Goal: Information Seeking & Learning: Learn about a topic

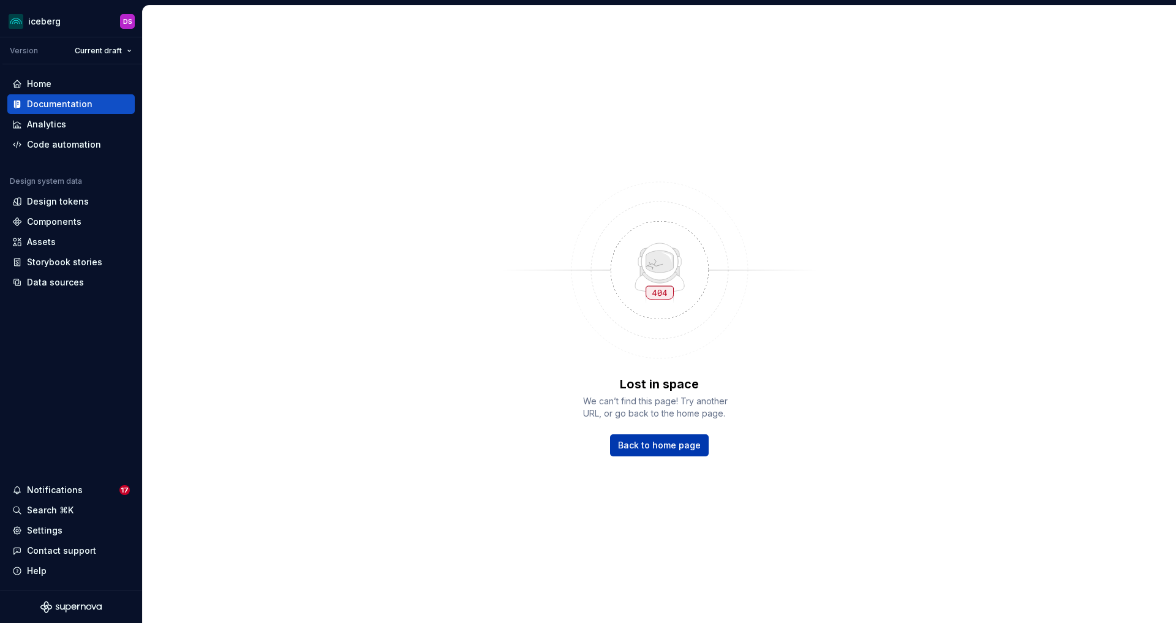
click at [669, 448] on span "Back to home page" at bounding box center [659, 445] width 83 height 12
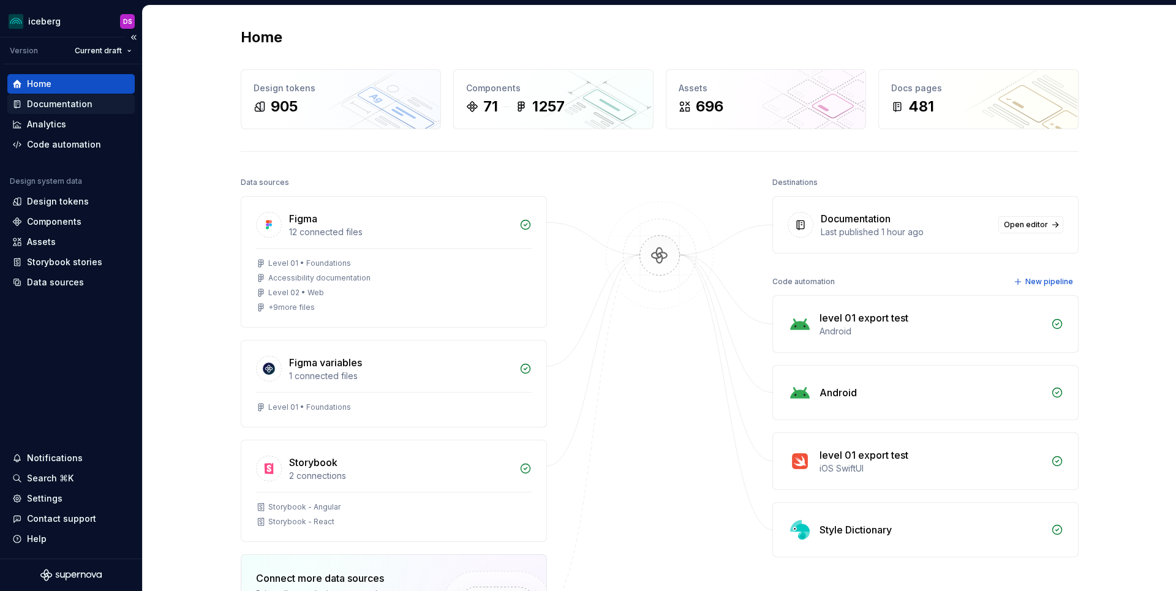
click at [67, 108] on div "Documentation" at bounding box center [60, 104] width 66 height 12
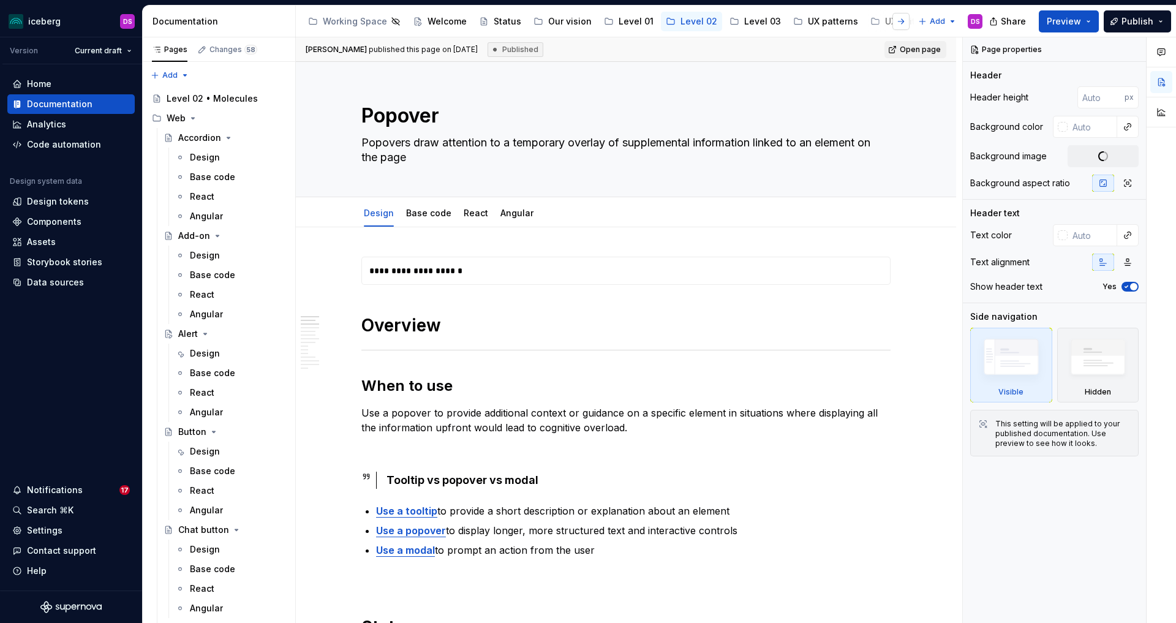
click at [898, 21] on button "button" at bounding box center [900, 21] width 17 height 17
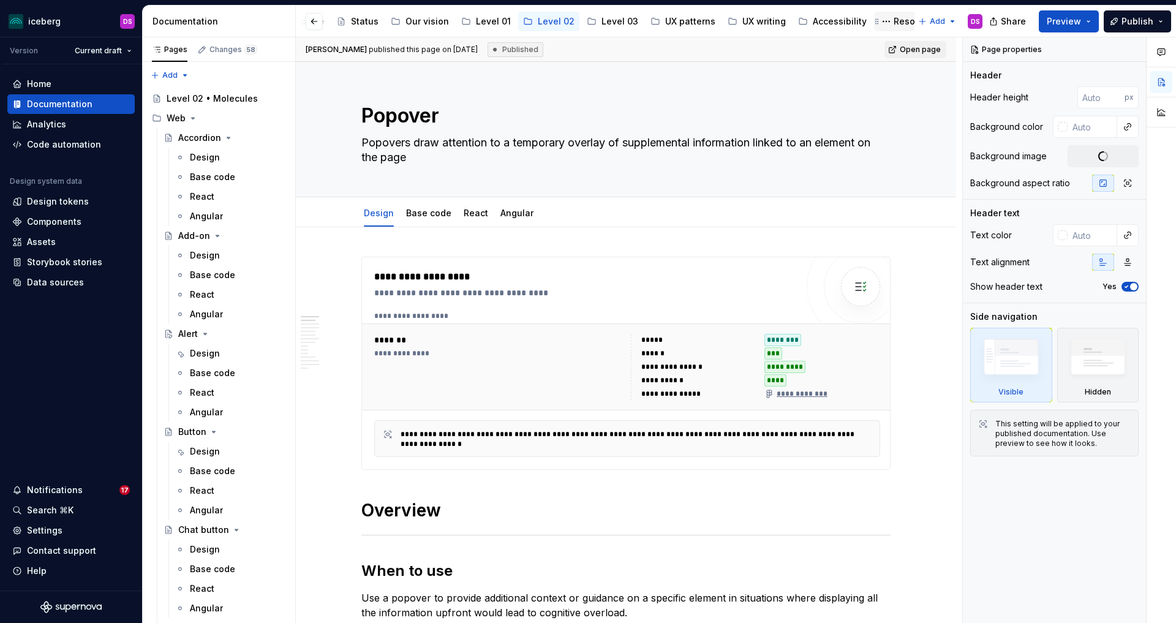
scroll to position [0, 153]
click at [802, 19] on div "Accessibility" at bounding box center [829, 21] width 54 height 12
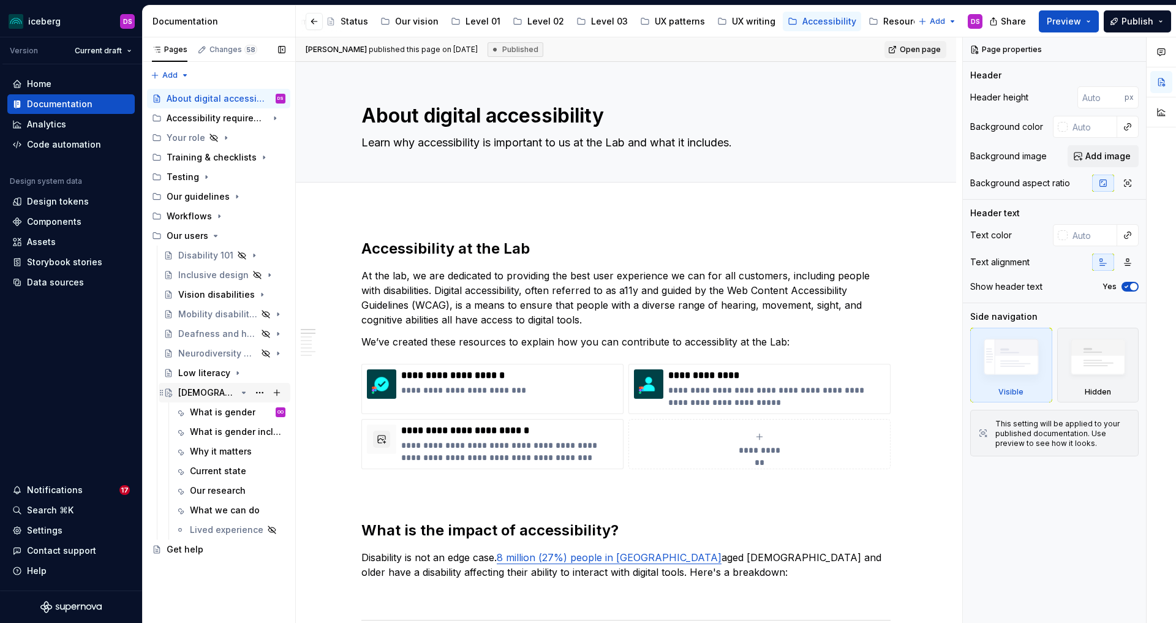
click at [210, 396] on div "Non-binary Users" at bounding box center [207, 392] width 58 height 12
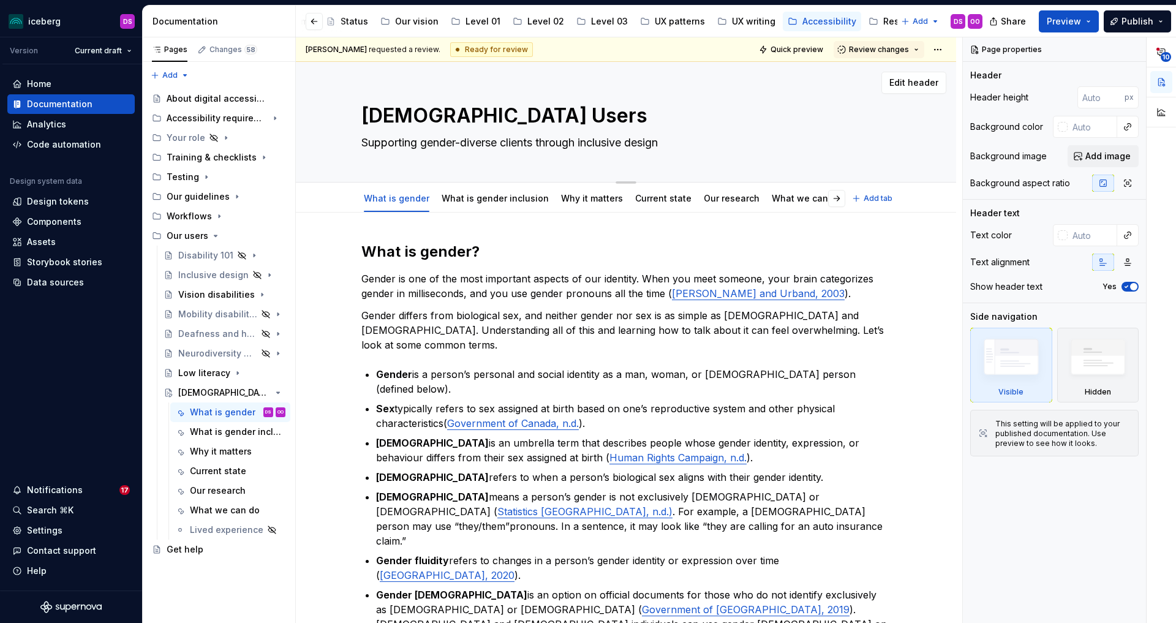
type textarea "*"
click at [492, 109] on textarea "Non-binary Users" at bounding box center [623, 115] width 529 height 29
click at [492, 110] on textarea "Non-binary Users" at bounding box center [623, 115] width 529 height 29
type textarea "Non-binary sers"
type textarea "*"
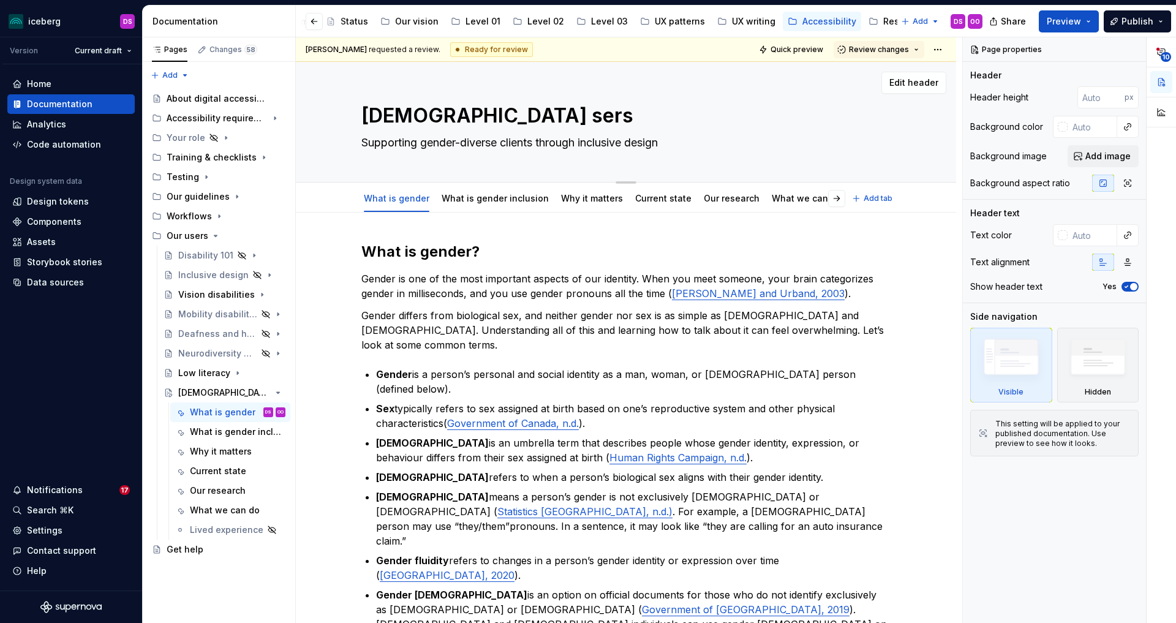
type textarea "[DEMOGRAPHIC_DATA] users"
type textarea "*"
type textarea "[DEMOGRAPHIC_DATA] users"
click at [546, 310] on p "Gender differs from biological sex, and neither gender nor sex is as simple as …" at bounding box center [625, 330] width 529 height 44
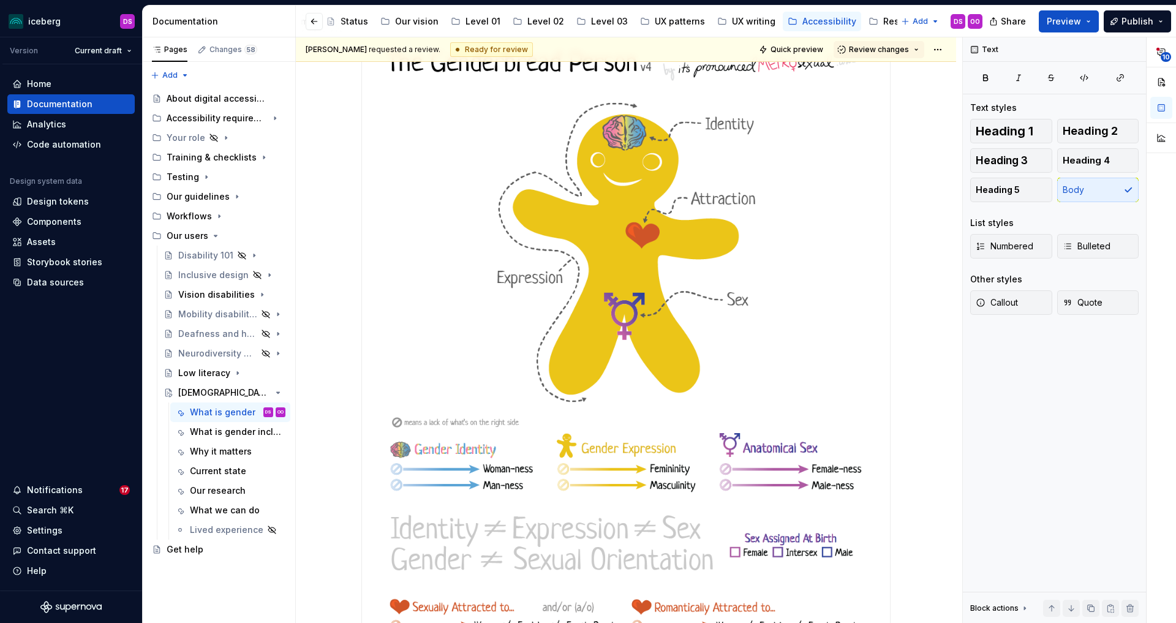
scroll to position [638, 0]
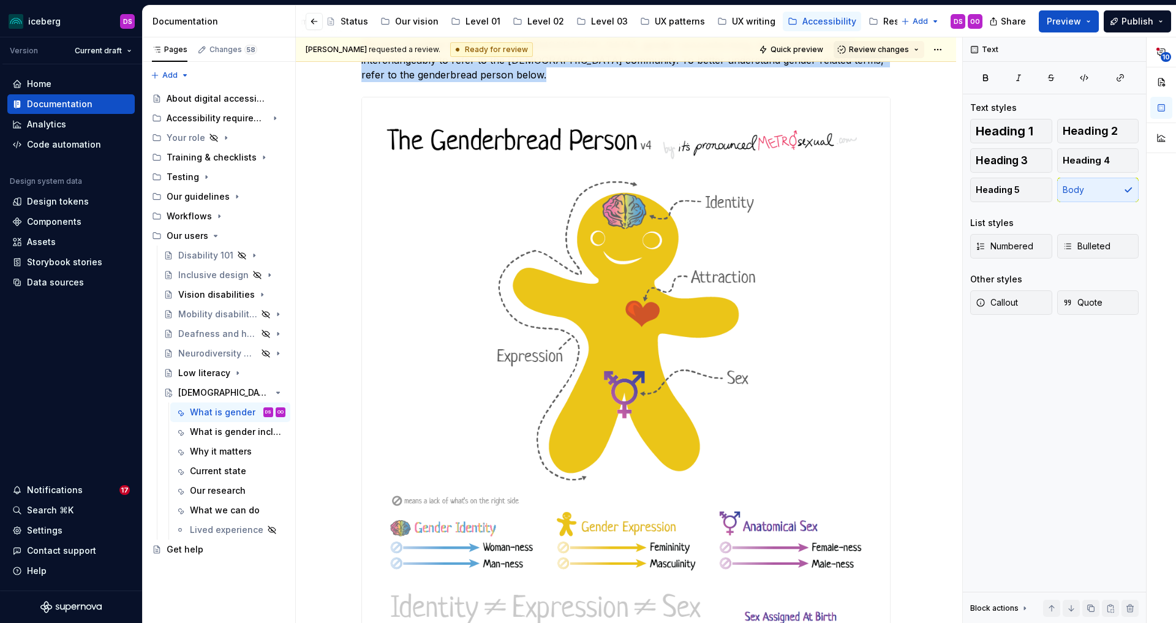
click at [712, 404] on img at bounding box center [626, 435] width 528 height 677
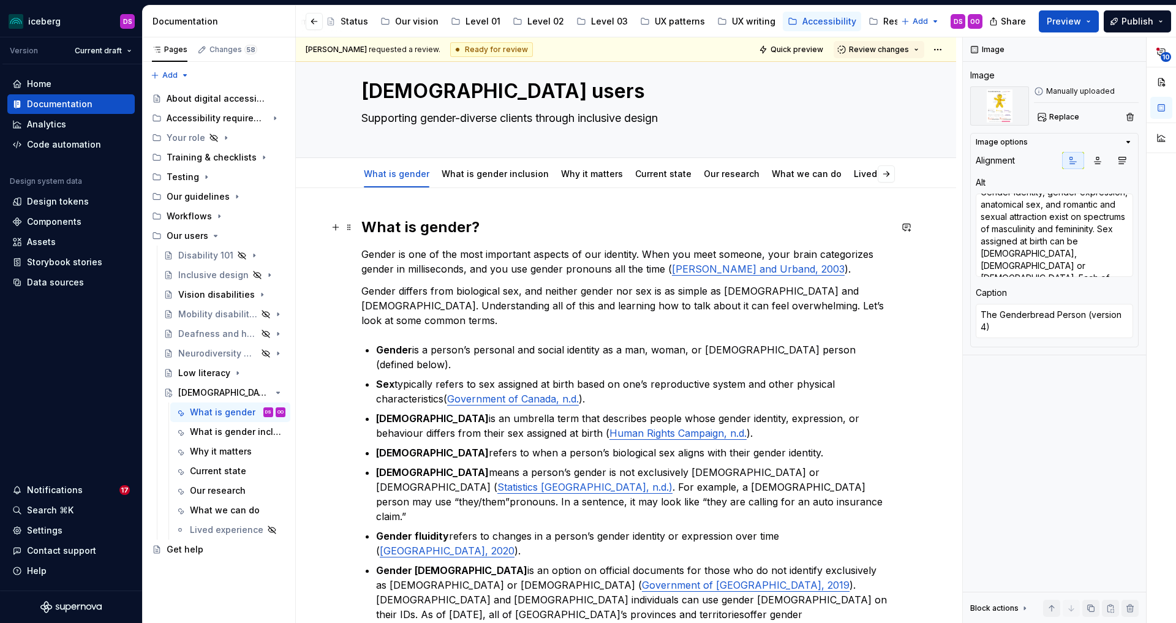
scroll to position [28, 0]
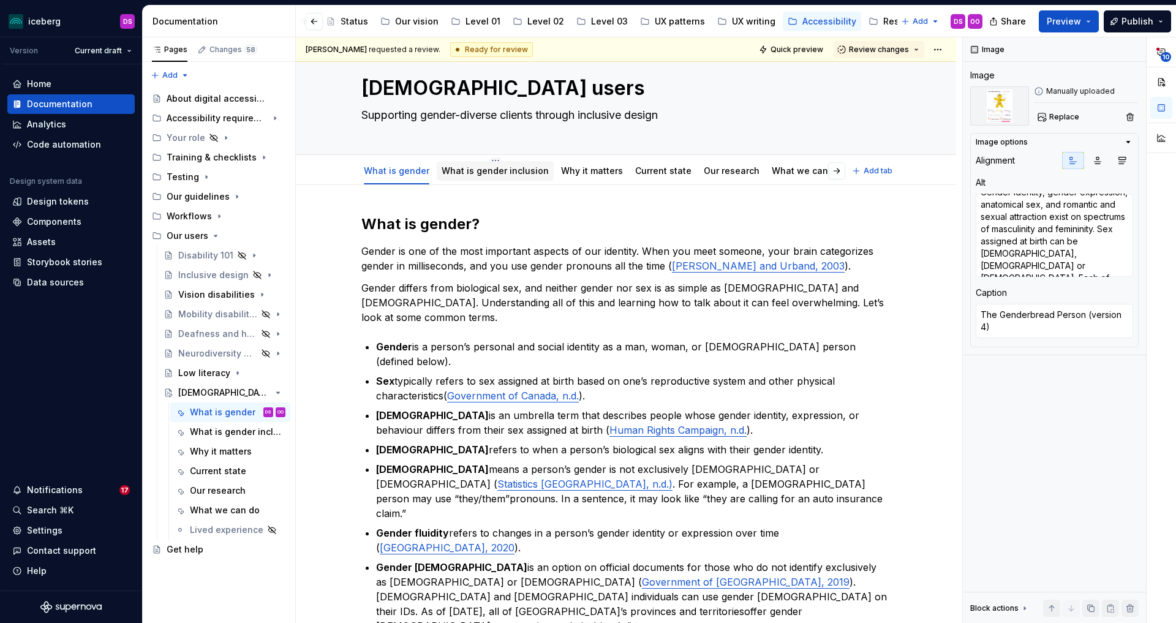
click at [475, 173] on link "What is gender inclusion" at bounding box center [495, 170] width 107 height 10
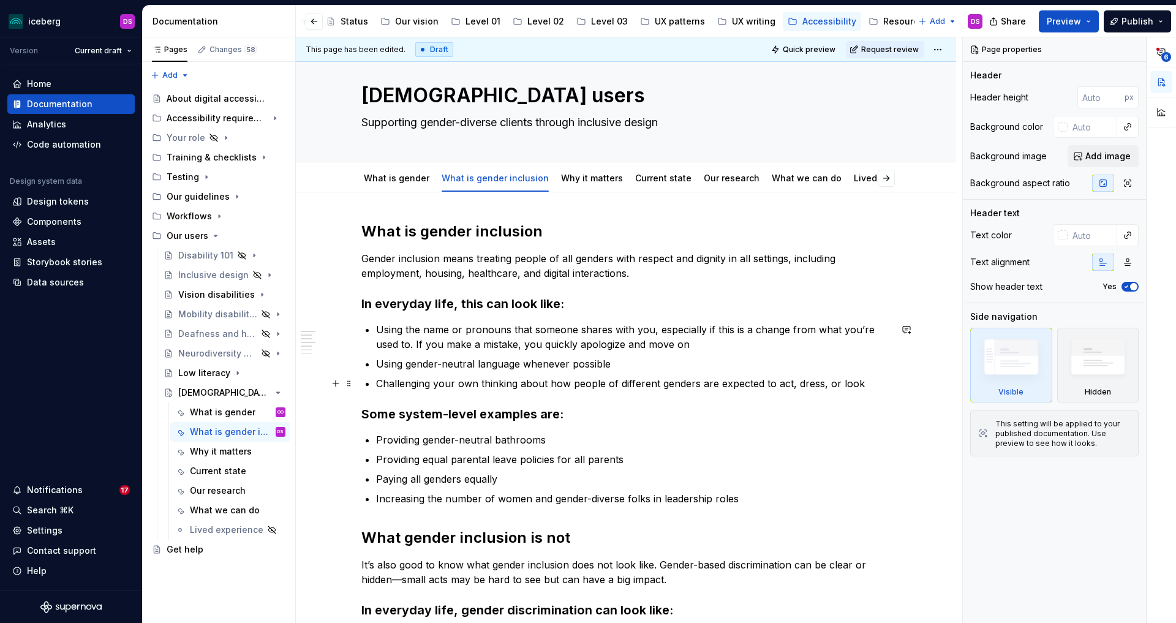
scroll to position [21, 0]
click at [64, 489] on div "Notifications" at bounding box center [55, 490] width 56 height 12
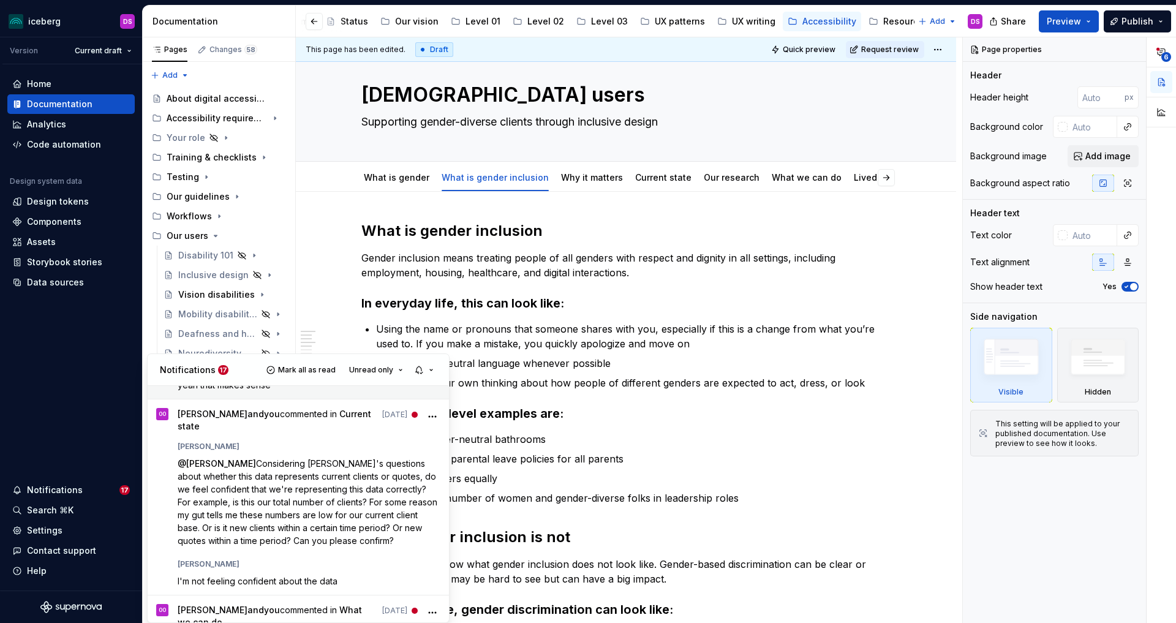
scroll to position [282, 0]
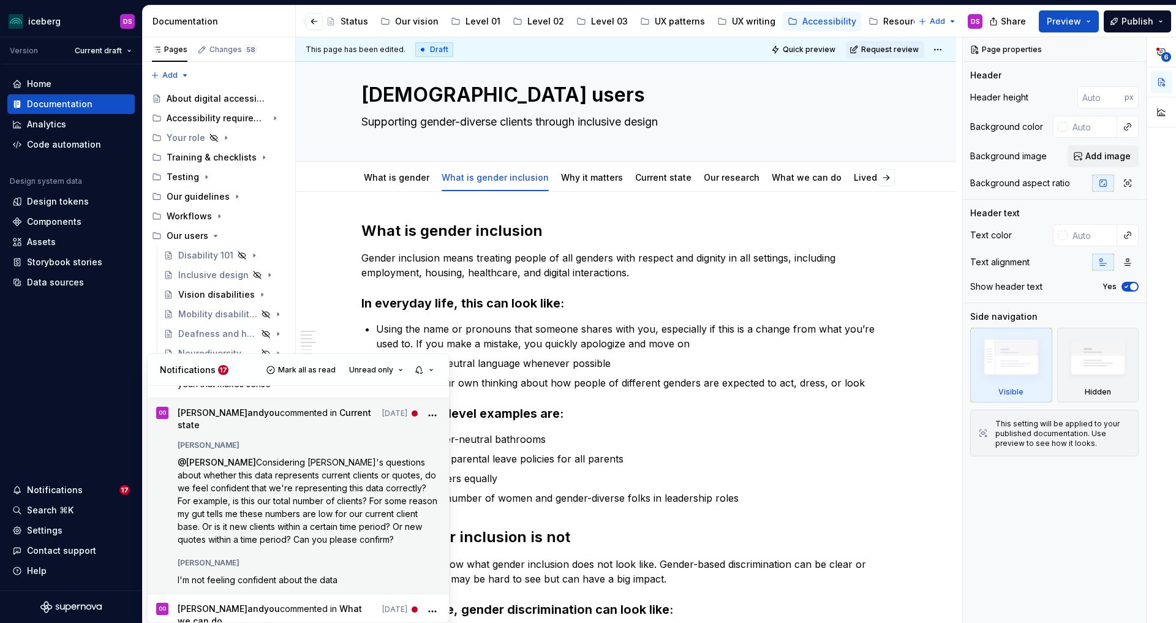
click at [437, 412] on icon "More" at bounding box center [432, 415] width 12 height 12
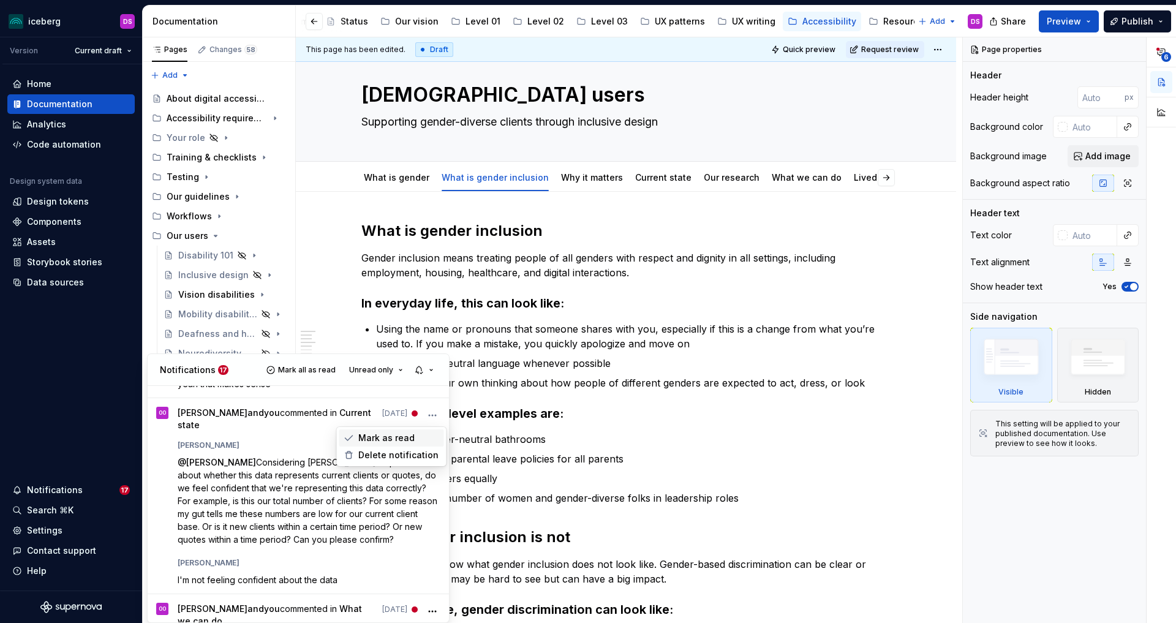
click at [401, 439] on span "Mark as read" at bounding box center [386, 438] width 56 height 12
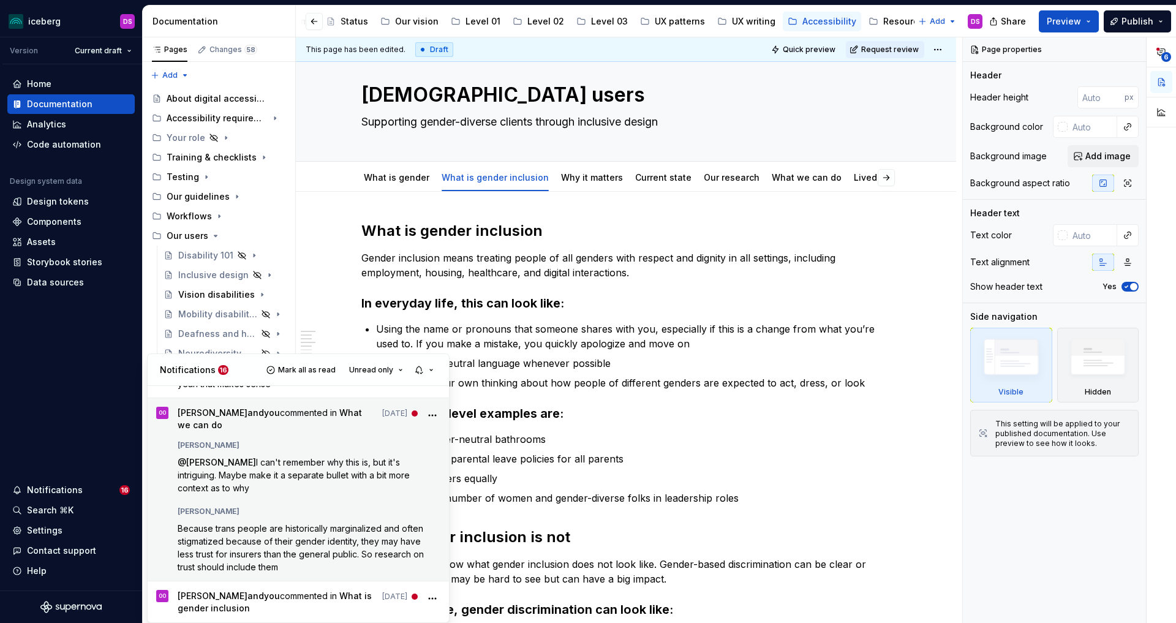
click at [428, 413] on icon "More" at bounding box center [432, 415] width 12 height 12
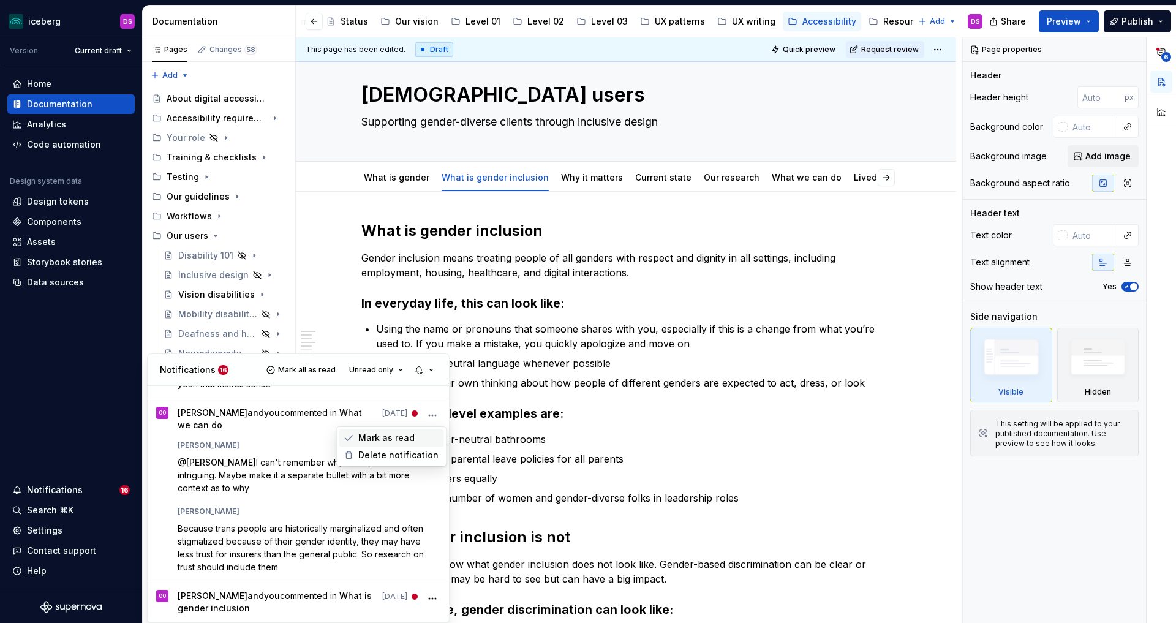
click at [405, 432] on span "Mark as read" at bounding box center [386, 438] width 56 height 12
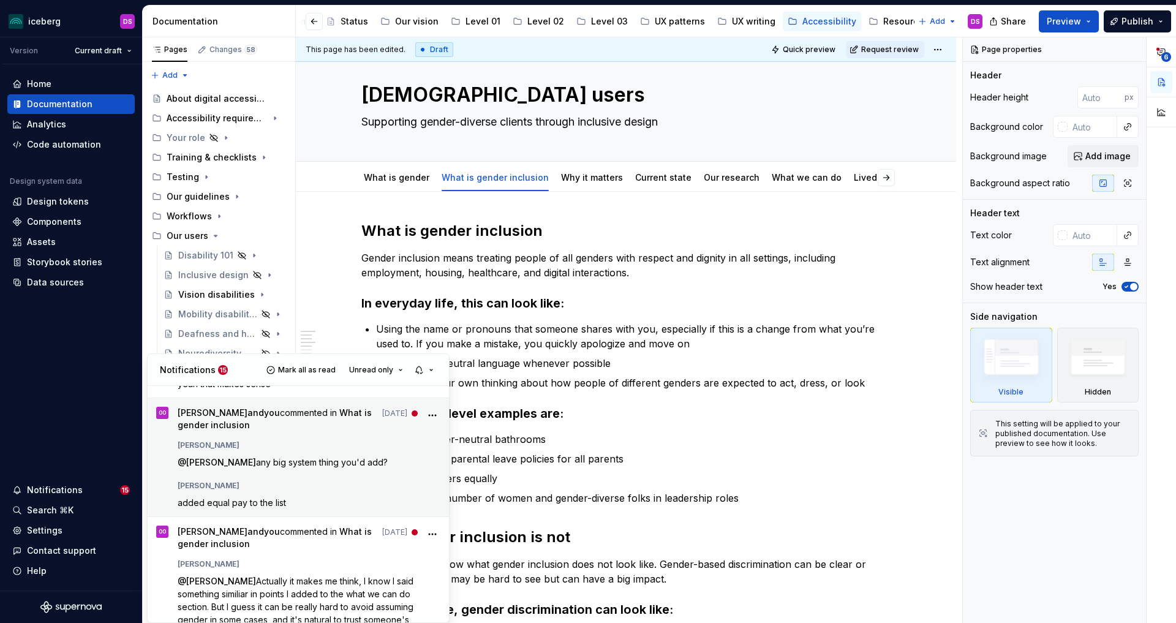
click at [436, 415] on icon "More" at bounding box center [432, 415] width 12 height 12
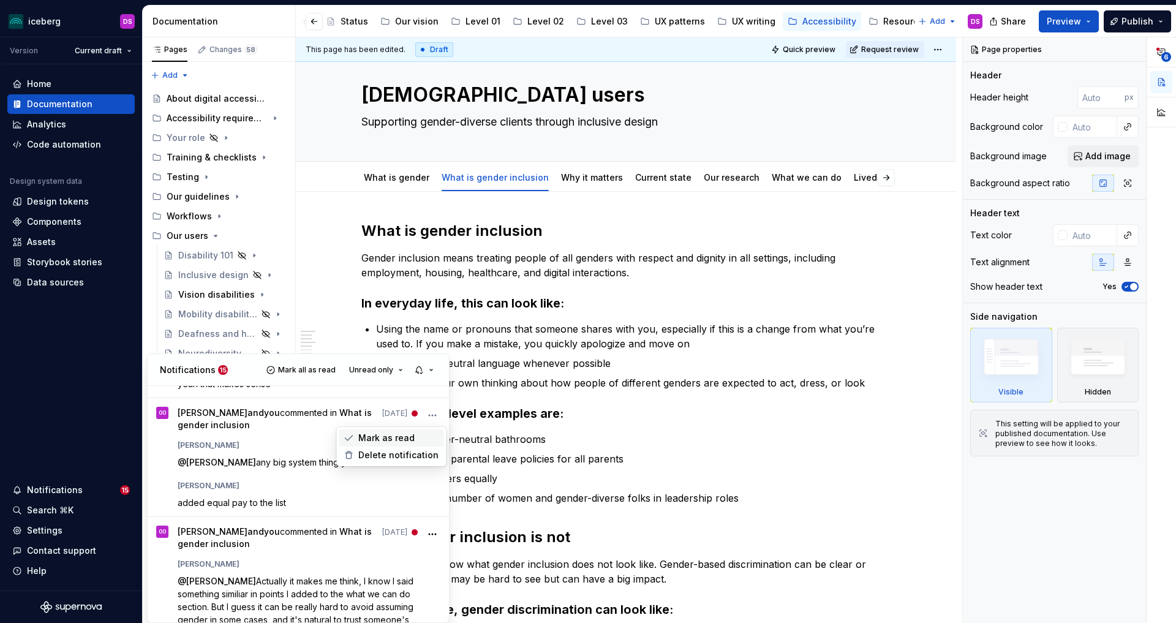
click at [405, 434] on span "Mark as read" at bounding box center [386, 438] width 56 height 12
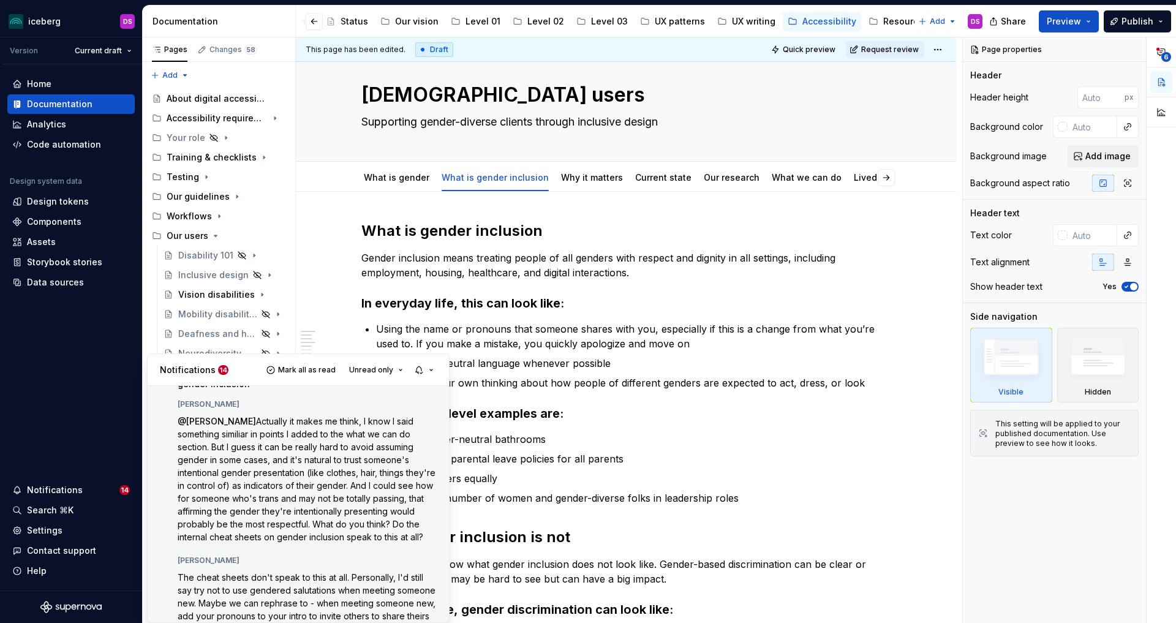
scroll to position [333, 0]
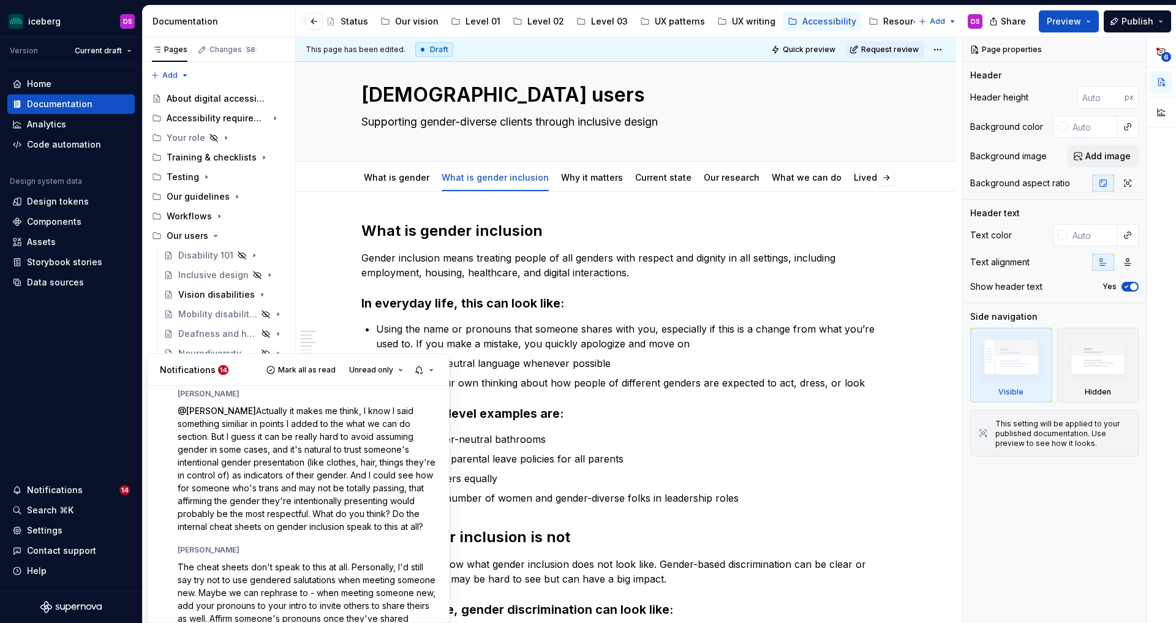
click at [637, 450] on html "iceberg DS Version Current draft Home Documentation Analytics Code automation D…" at bounding box center [588, 311] width 1176 height 623
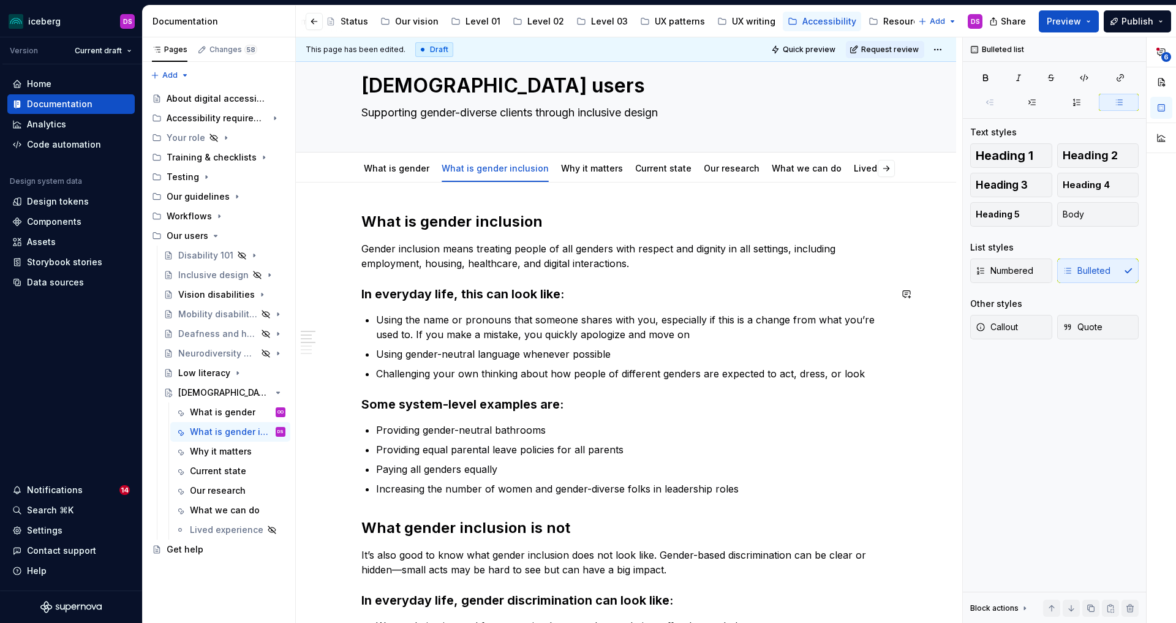
scroll to position [0, 0]
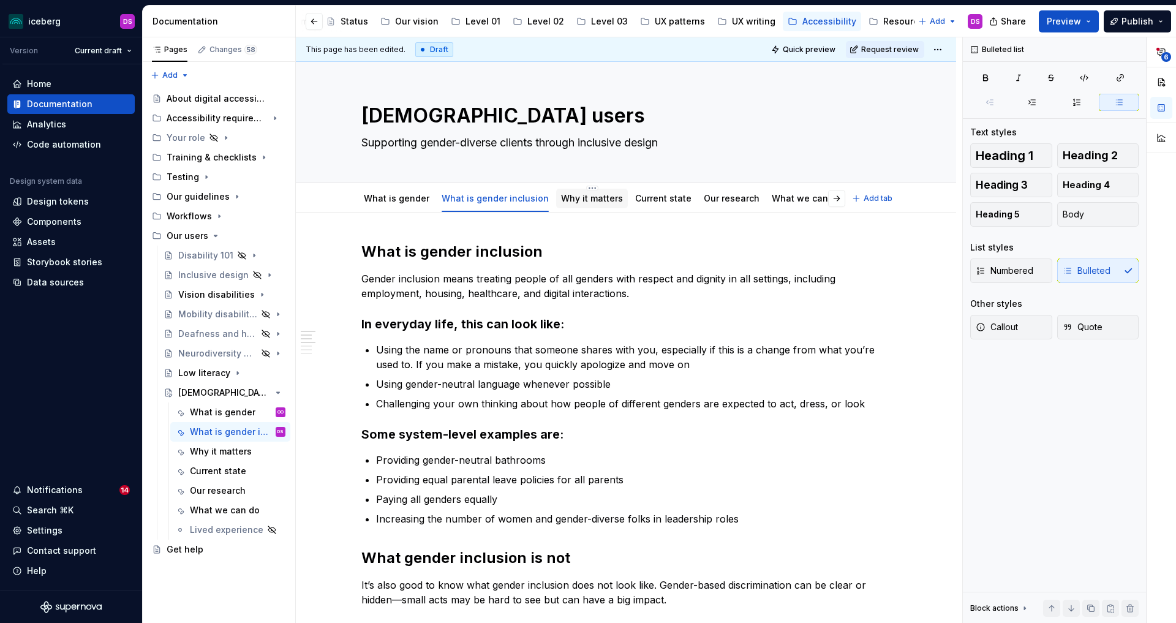
click at [581, 203] on link "Why it matters" at bounding box center [592, 198] width 62 height 10
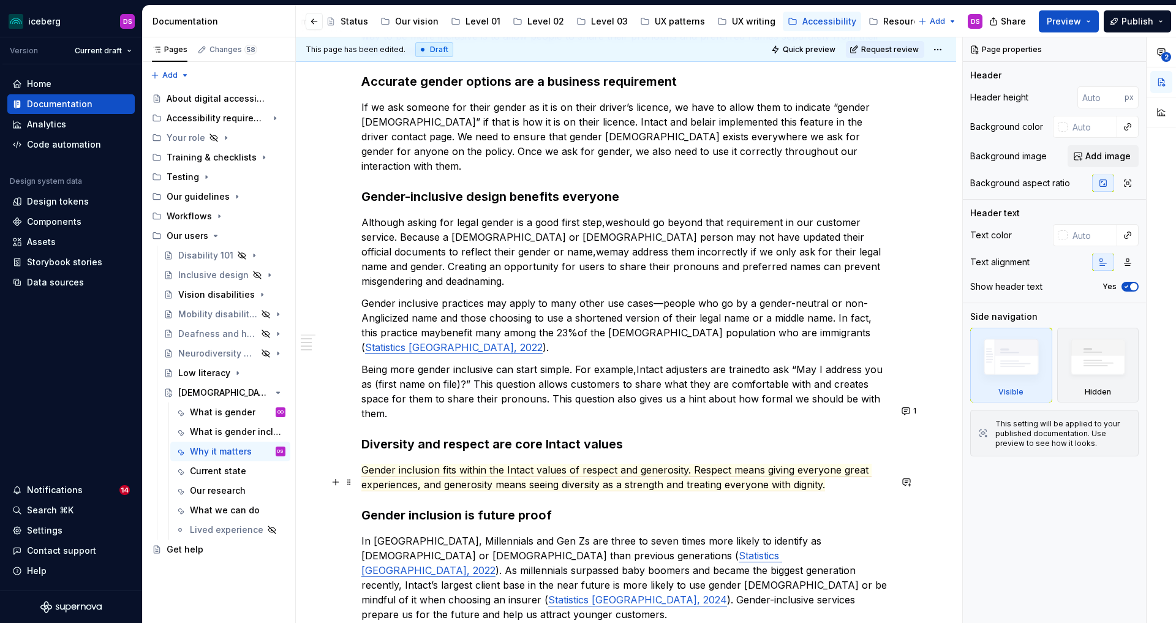
scroll to position [450, 0]
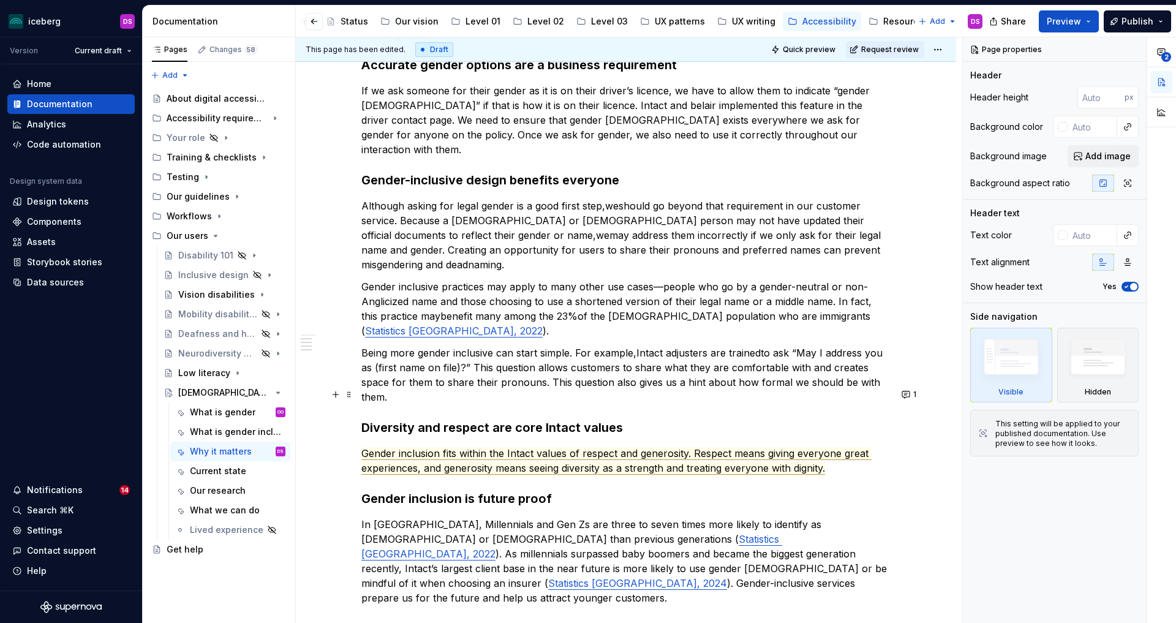
click at [775, 447] on span "Gender inclusion fits within the Intact values of respect and generosity. Respe…" at bounding box center [616, 461] width 510 height 28
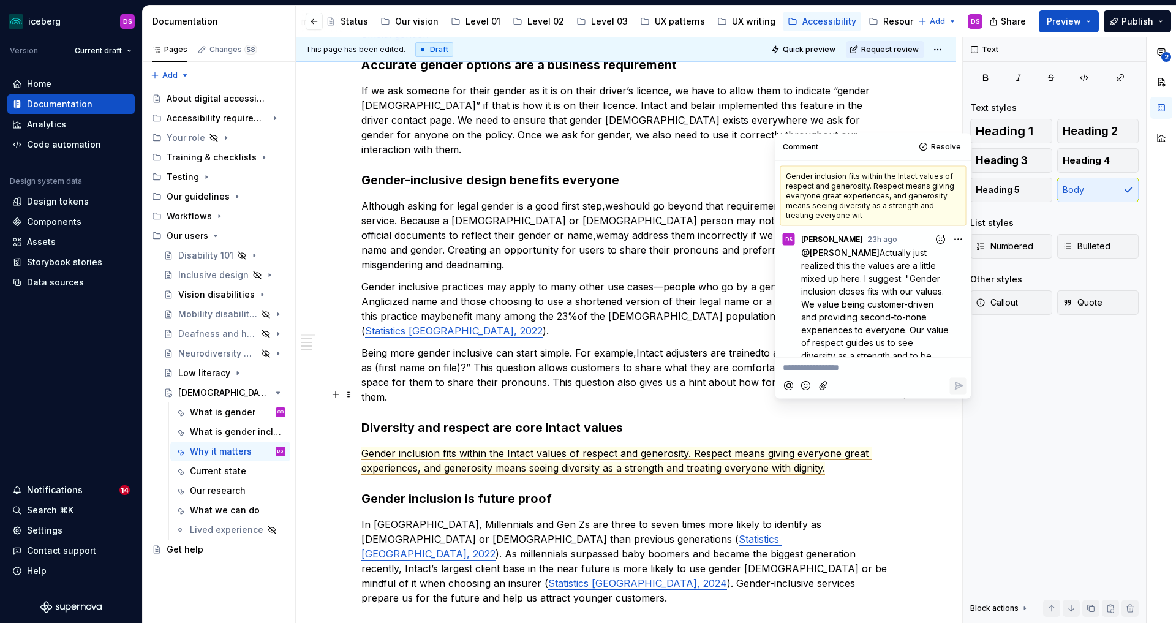
scroll to position [51, 0]
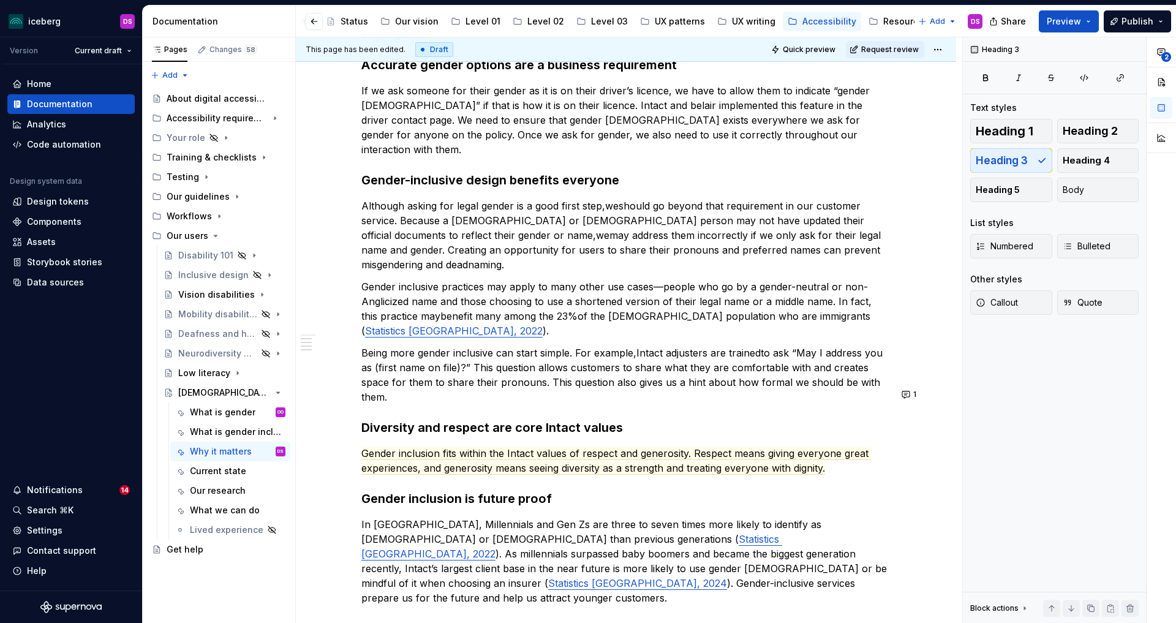
click at [688, 427] on div "Why gender inclusion matters According to the 2021 census, 100,815, or one in 3…" at bounding box center [625, 209] width 529 height 835
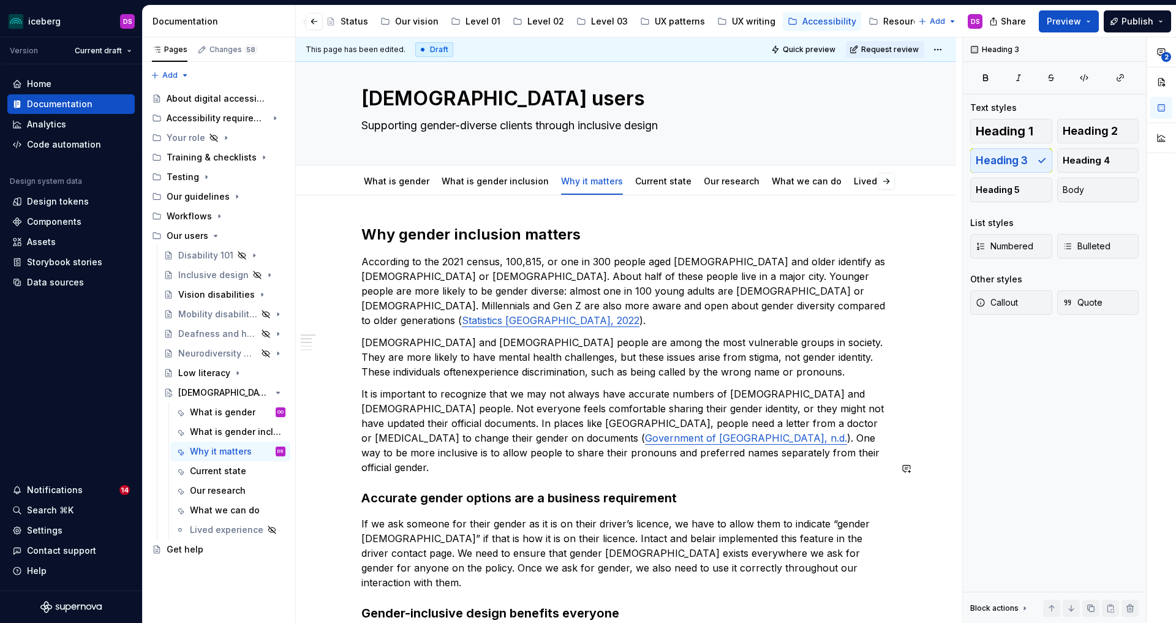
scroll to position [0, 0]
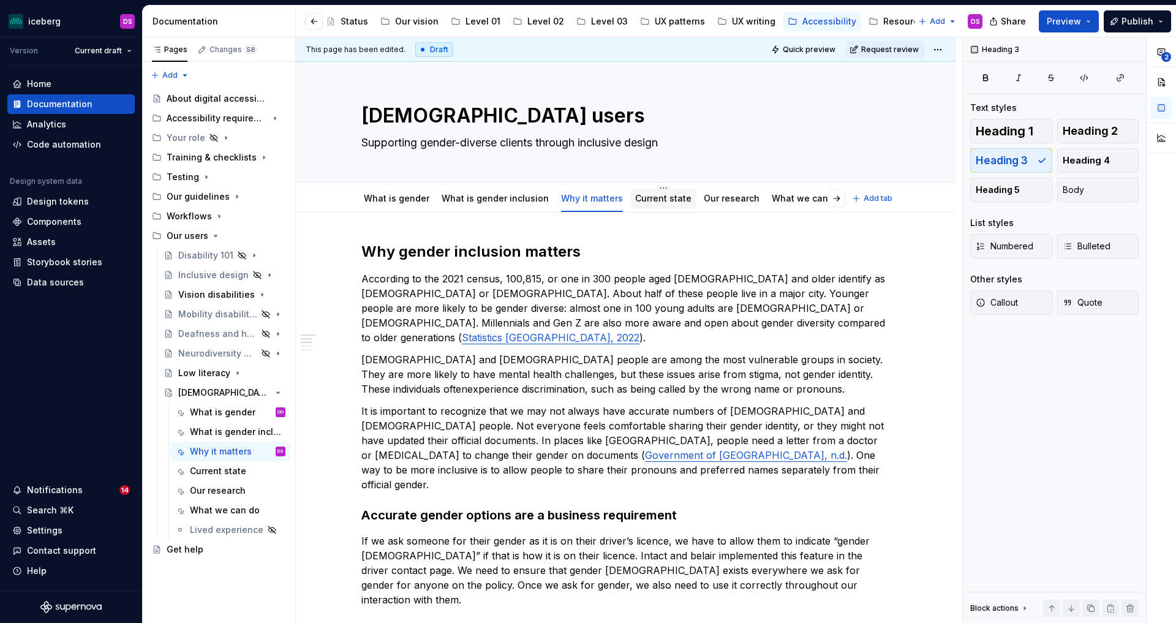
click at [649, 203] on link "Current state" at bounding box center [663, 198] width 56 height 10
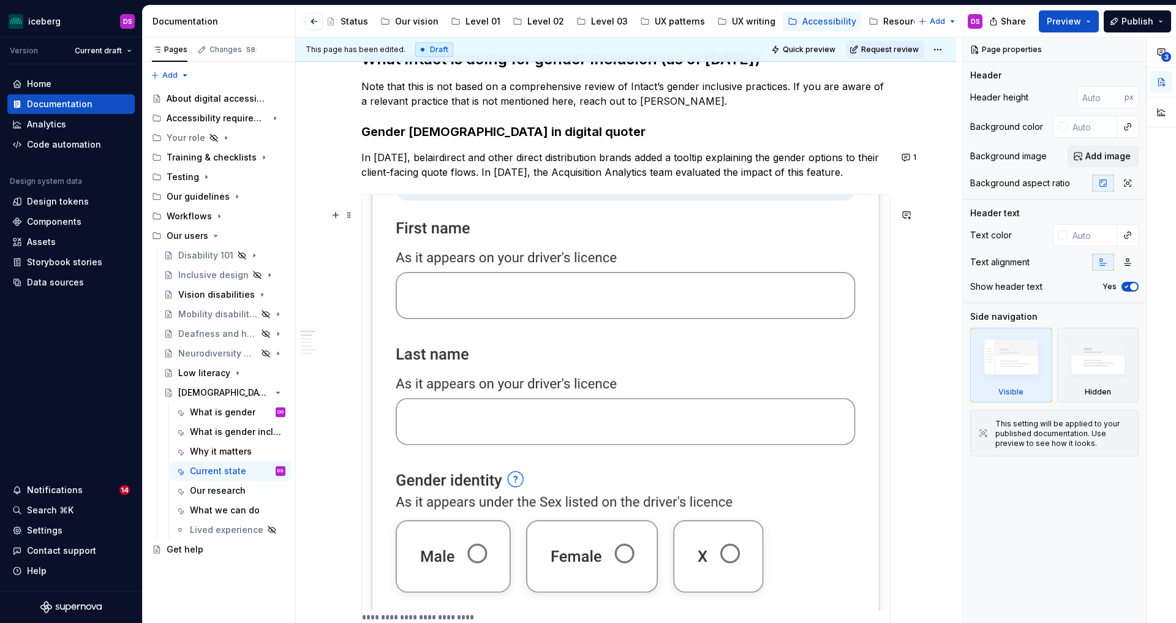
scroll to position [200, 0]
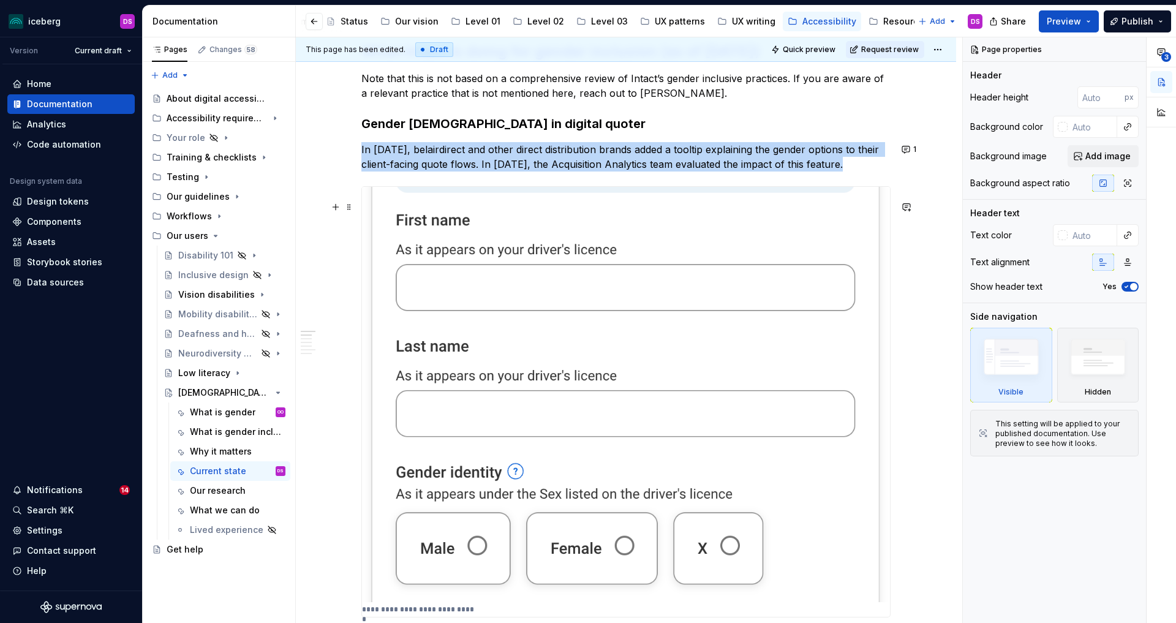
click at [652, 424] on img at bounding box center [626, 394] width 528 height 415
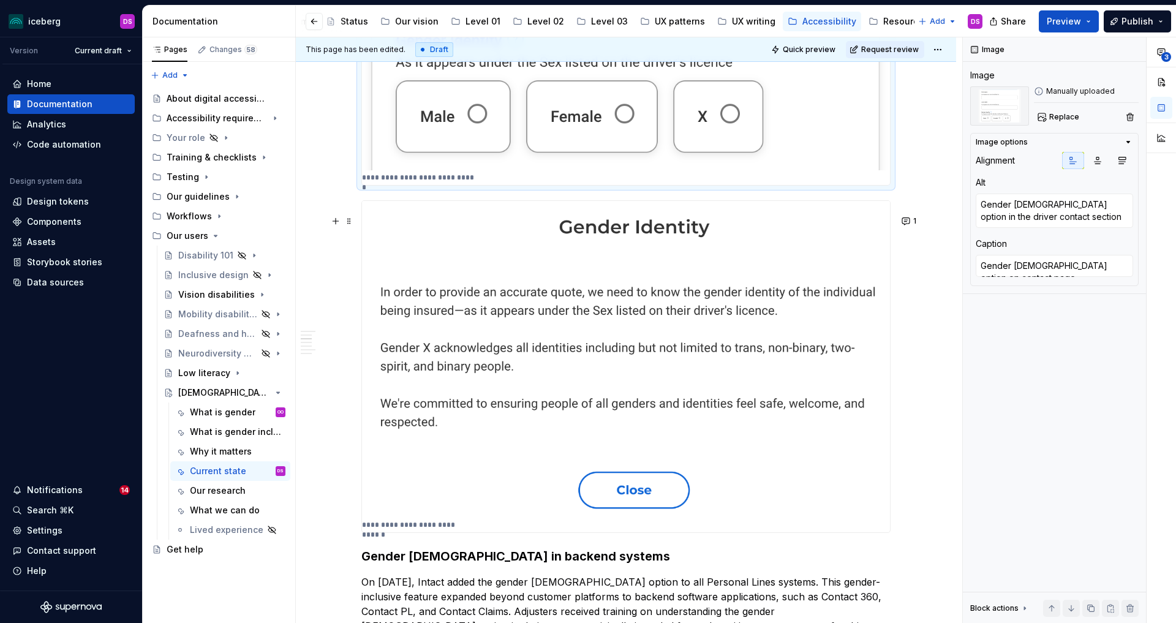
scroll to position [652, 0]
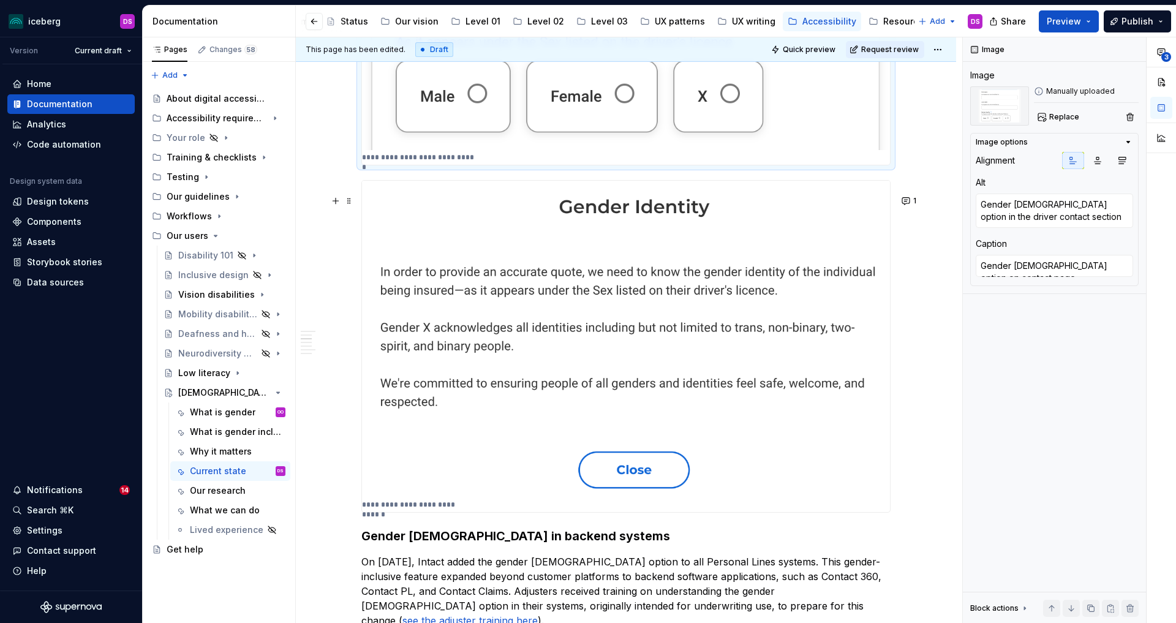
type textarea "*"
type textarea "A tooltip message on gender identity for belairdirect's acquisition flows"
type textarea "Gender identity tooltip message"
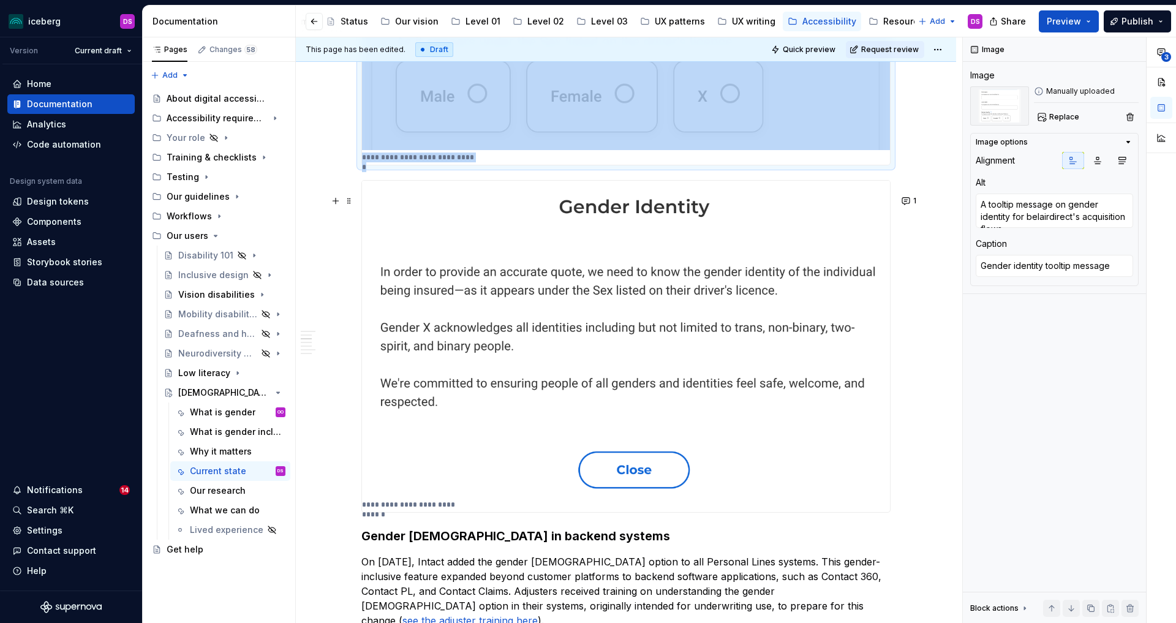
click at [657, 398] on img at bounding box center [626, 339] width 528 height 317
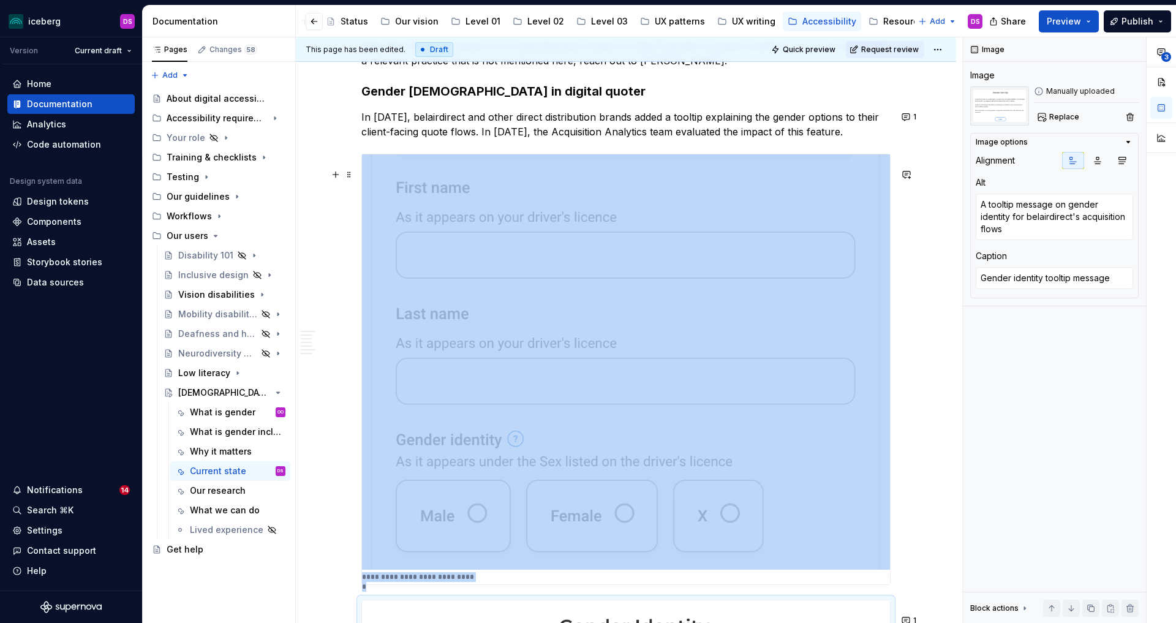
scroll to position [205, 0]
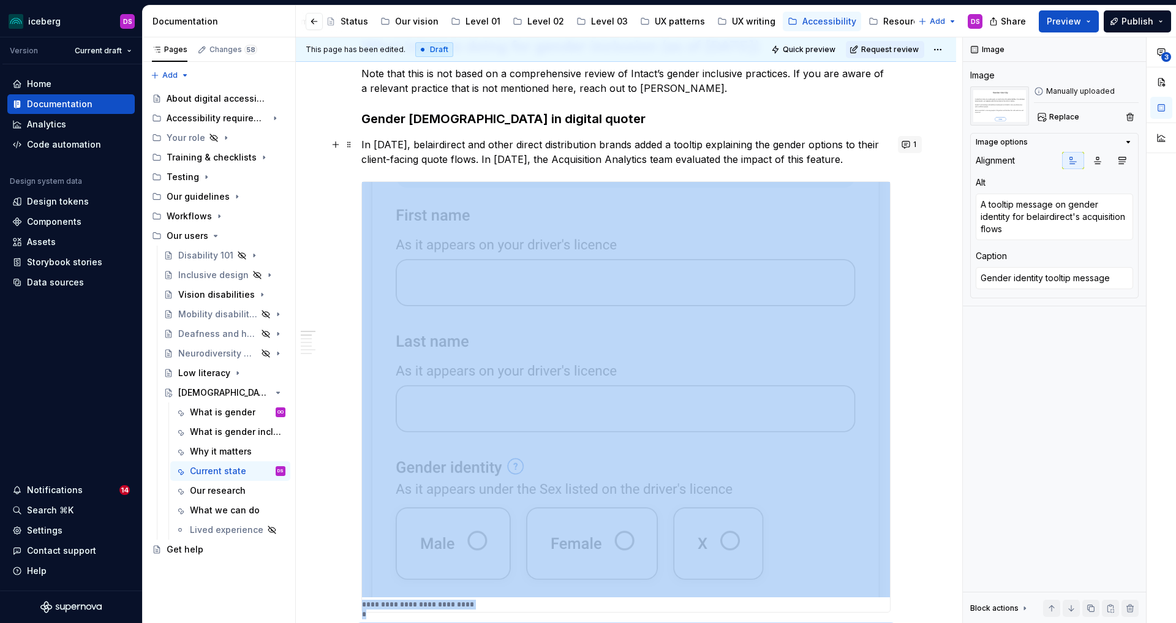
click at [915, 145] on button "1" at bounding box center [910, 144] width 24 height 17
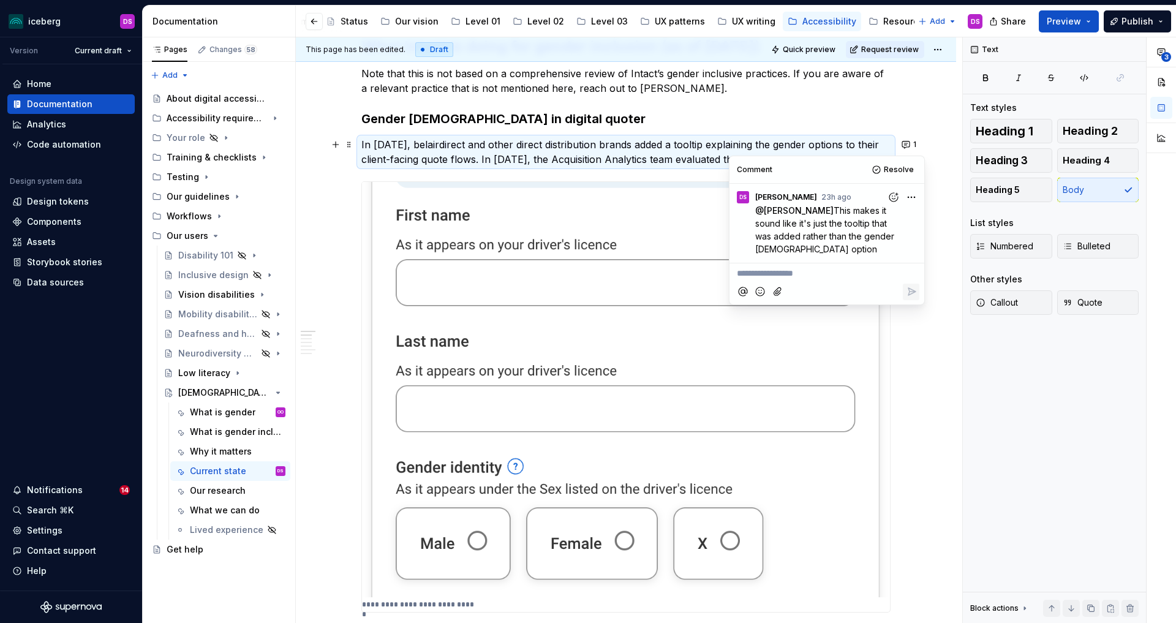
click at [691, 157] on p "In [DATE], belairdirect and other direct distribution brands added a tooltip ex…" at bounding box center [625, 151] width 529 height 29
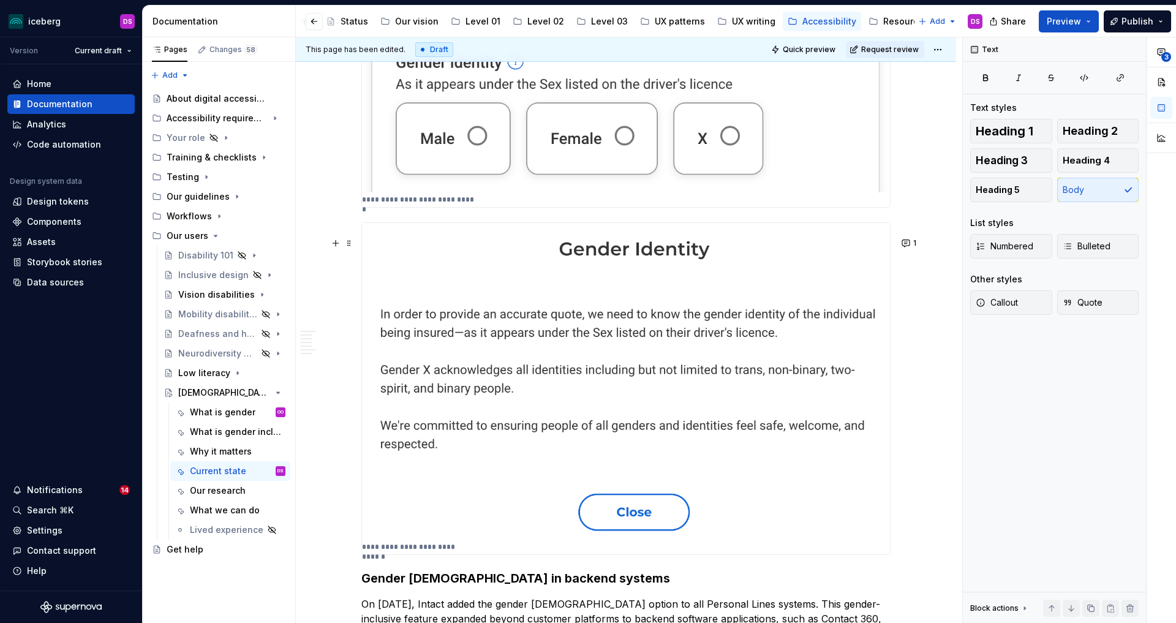
scroll to position [659, 0]
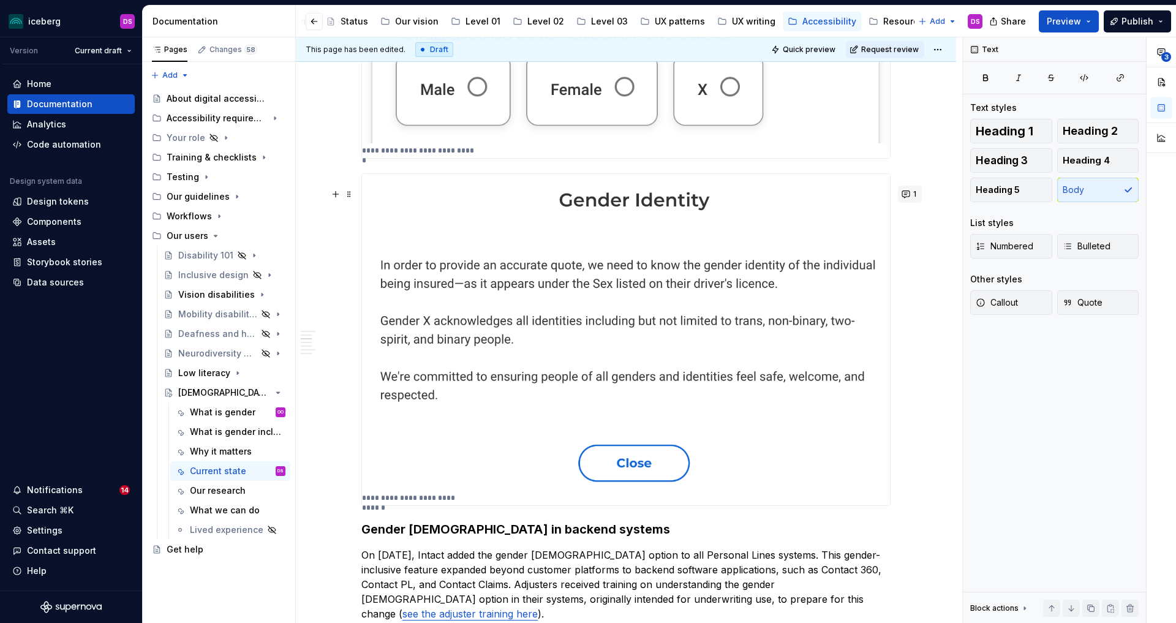
click at [907, 192] on button "1" at bounding box center [910, 194] width 24 height 17
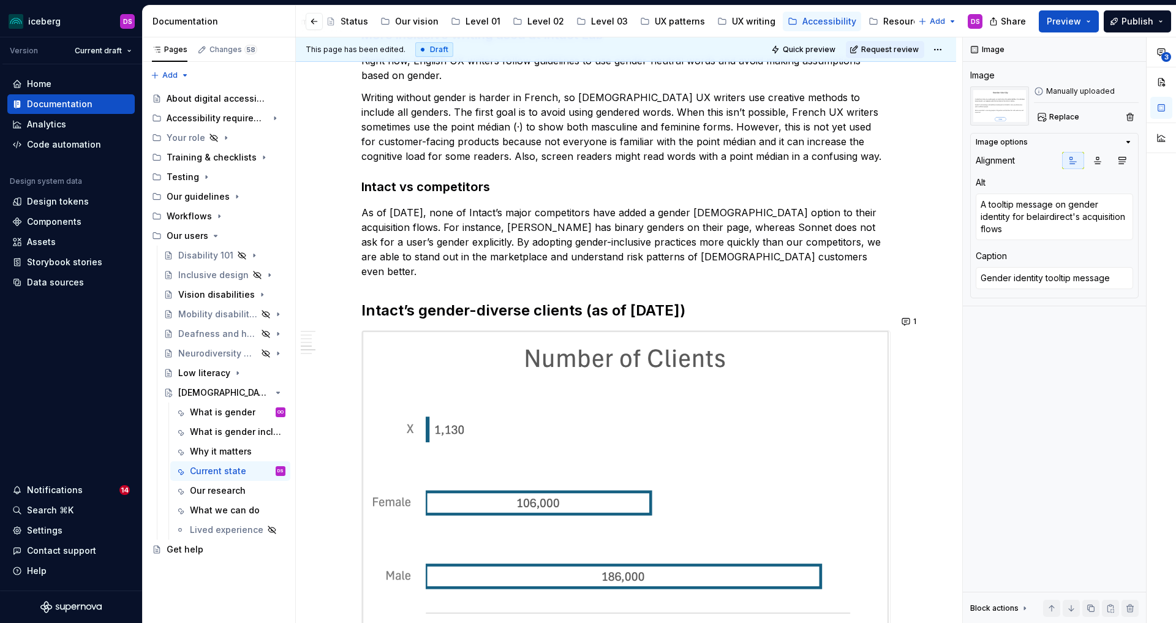
scroll to position [1371, 0]
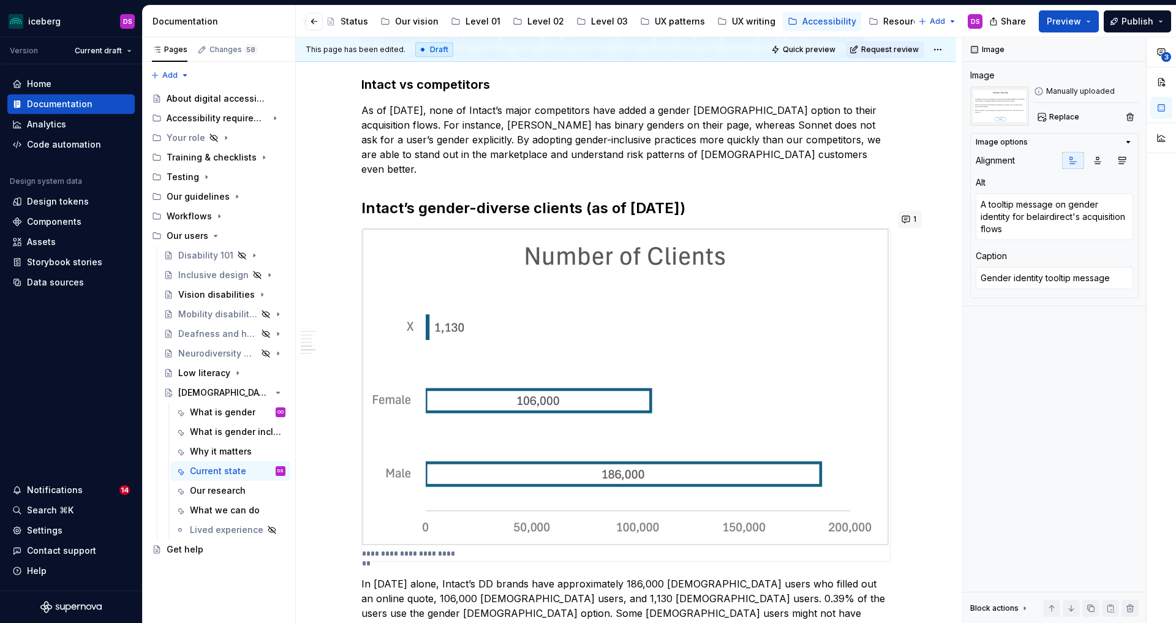
click at [911, 219] on button "1" at bounding box center [910, 219] width 24 height 17
type textarea "*"
type textarea "A bar chart on the number of clients by gender"
type textarea "Number of Clients by Gender"
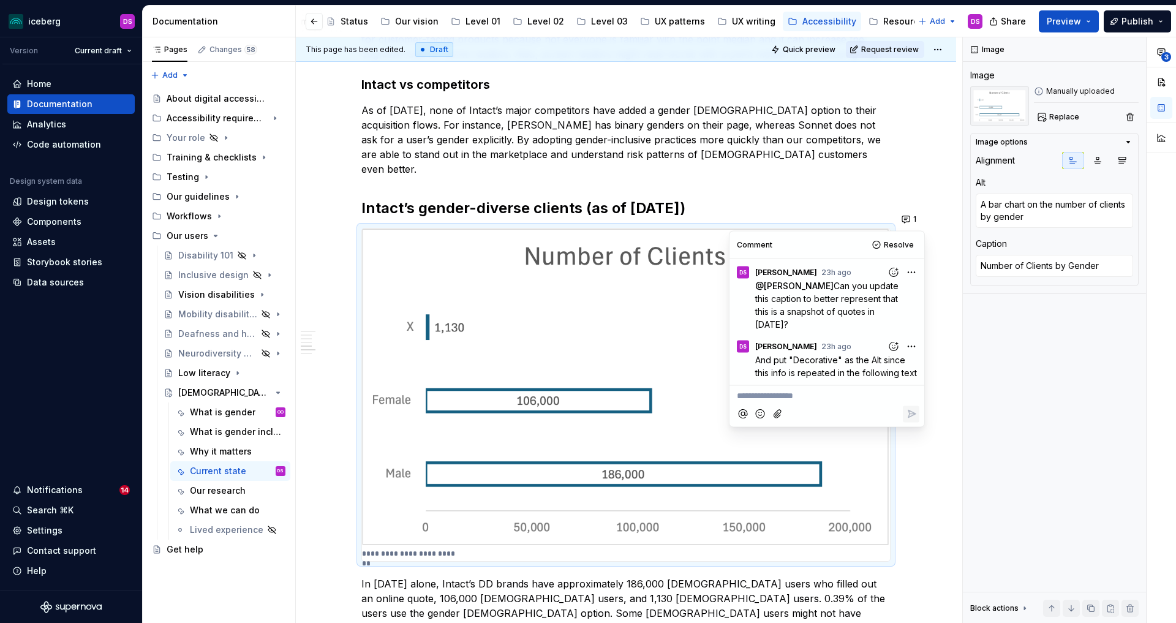
click at [612, 284] on img at bounding box center [626, 387] width 528 height 318
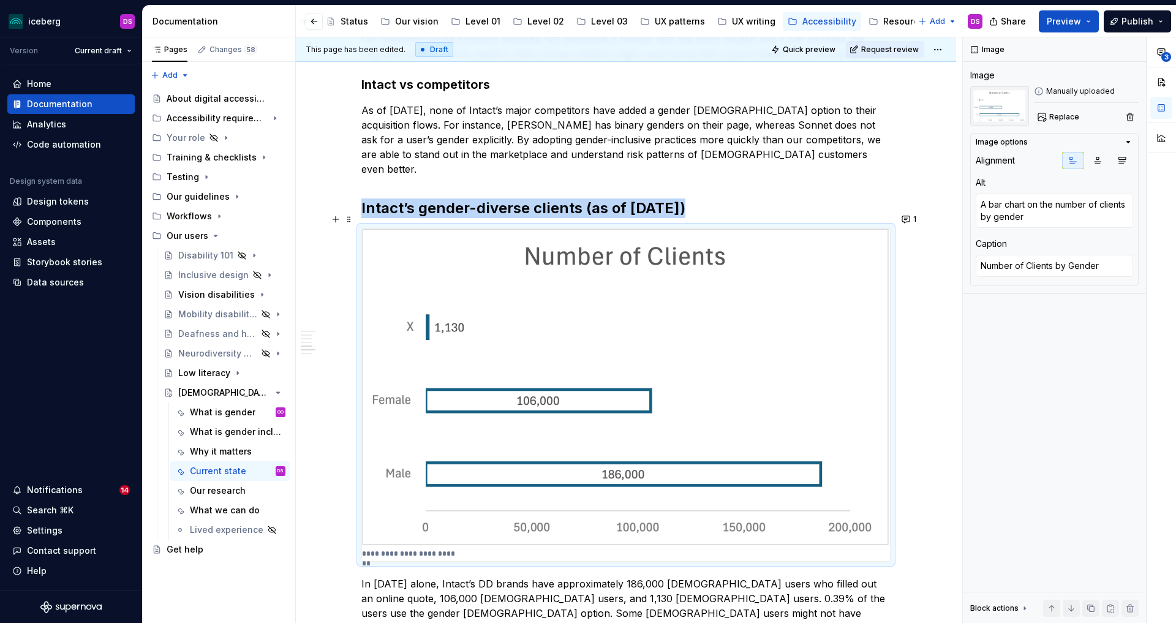
click at [665, 281] on img at bounding box center [626, 387] width 528 height 318
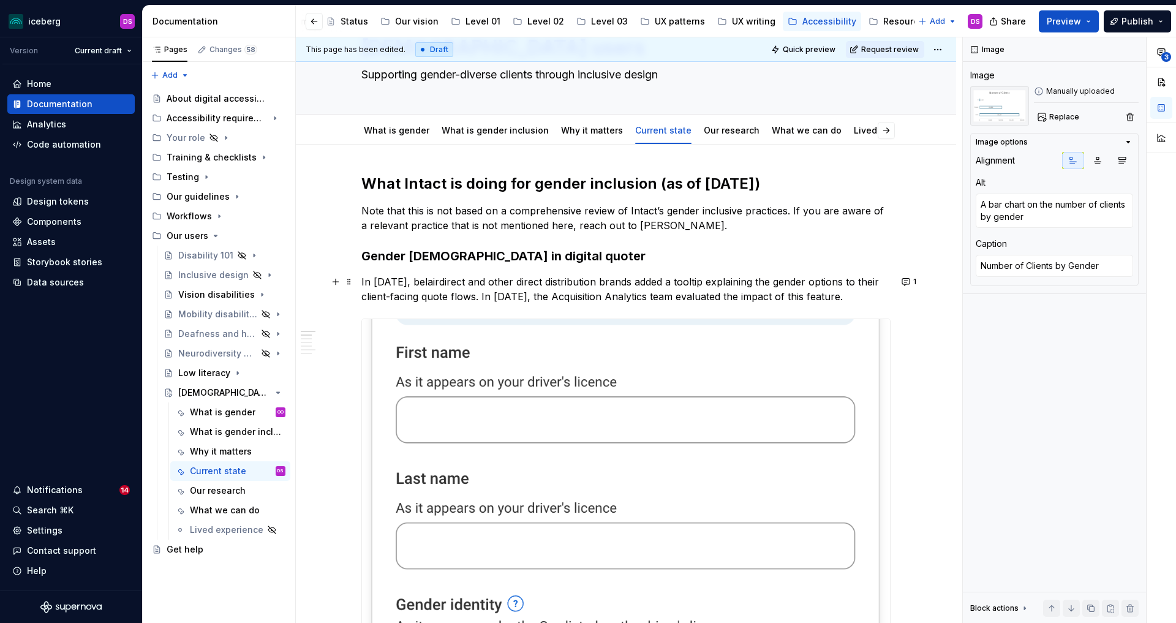
scroll to position [0, 0]
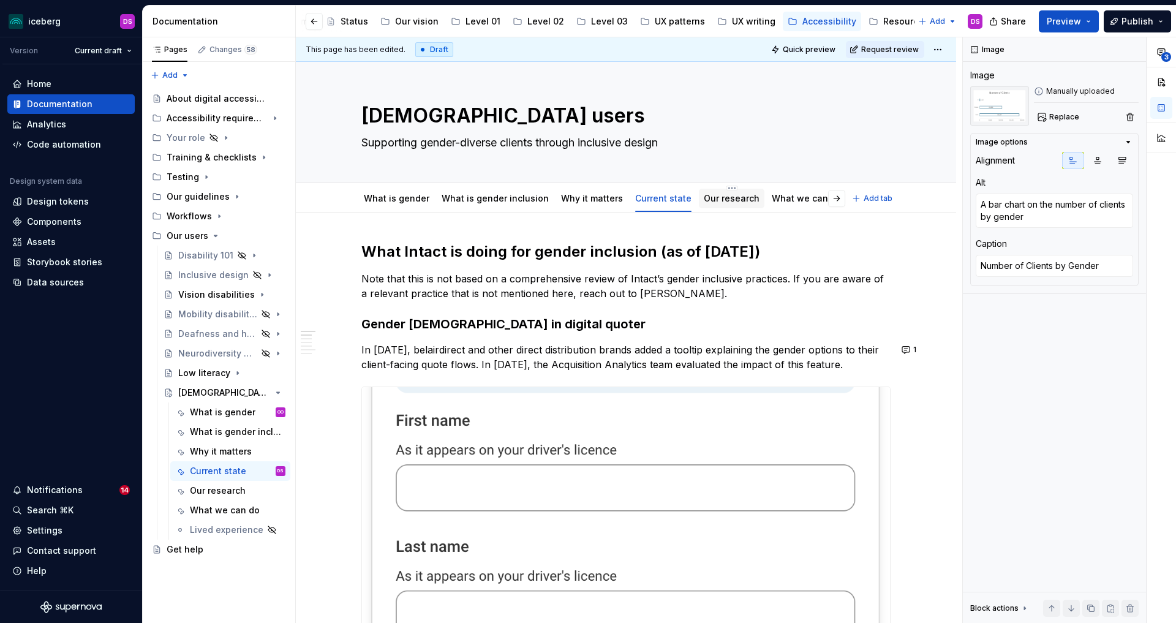
click at [723, 201] on link "Our research" at bounding box center [732, 198] width 56 height 10
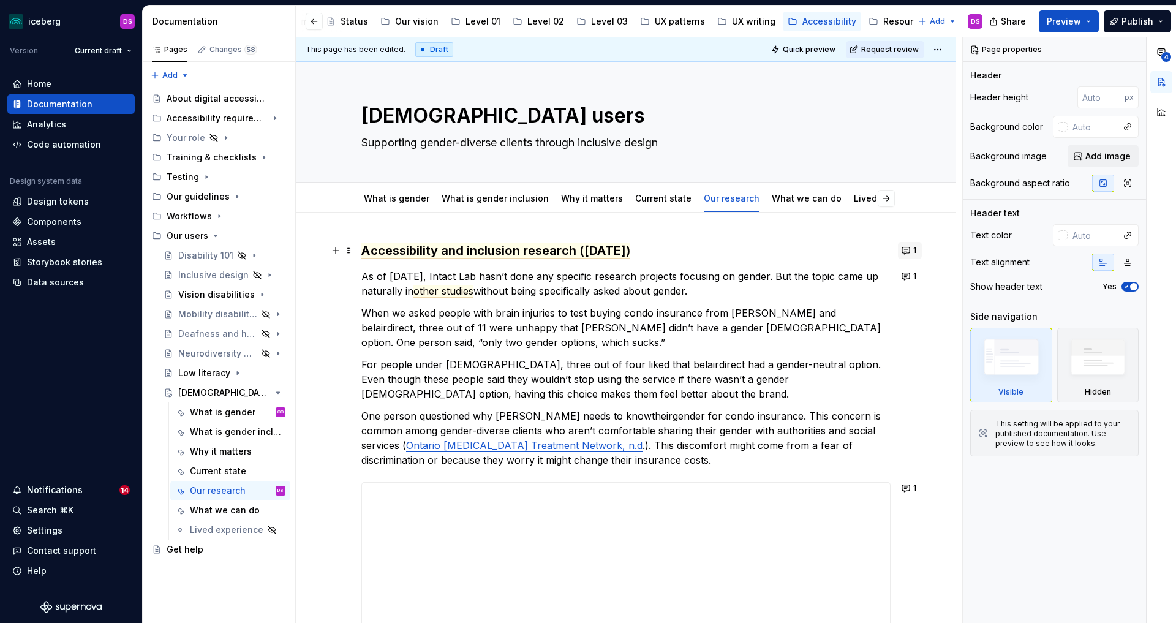
click at [910, 247] on button "1" at bounding box center [910, 250] width 24 height 17
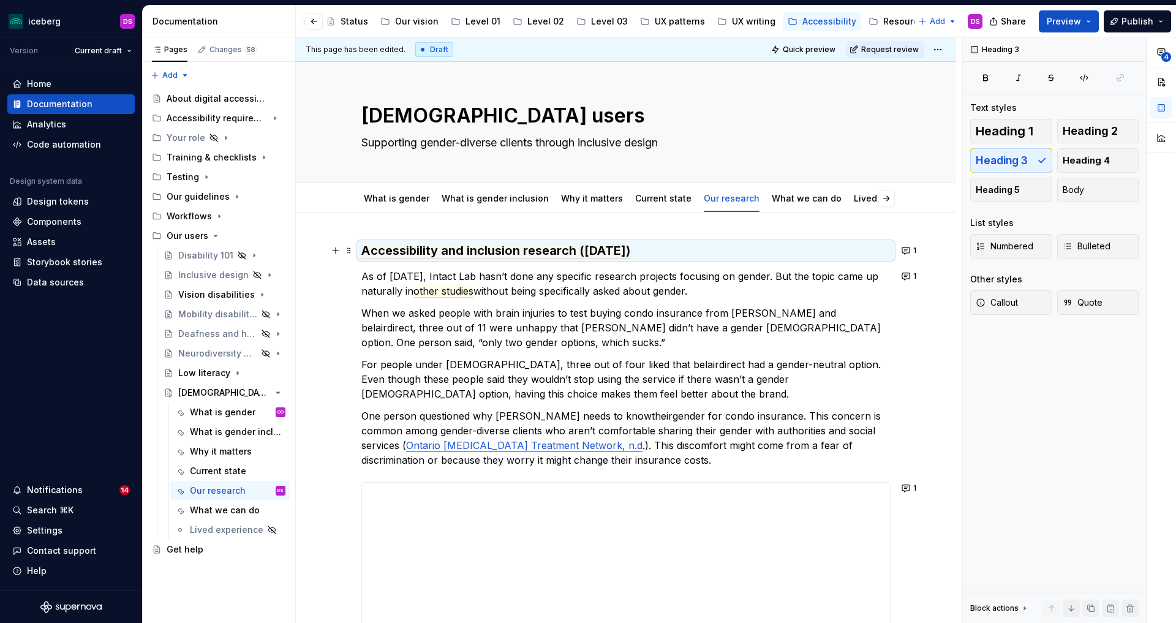
click at [685, 332] on p "When we asked people with brain injuries to test buying condo insurance from De…" at bounding box center [625, 328] width 529 height 44
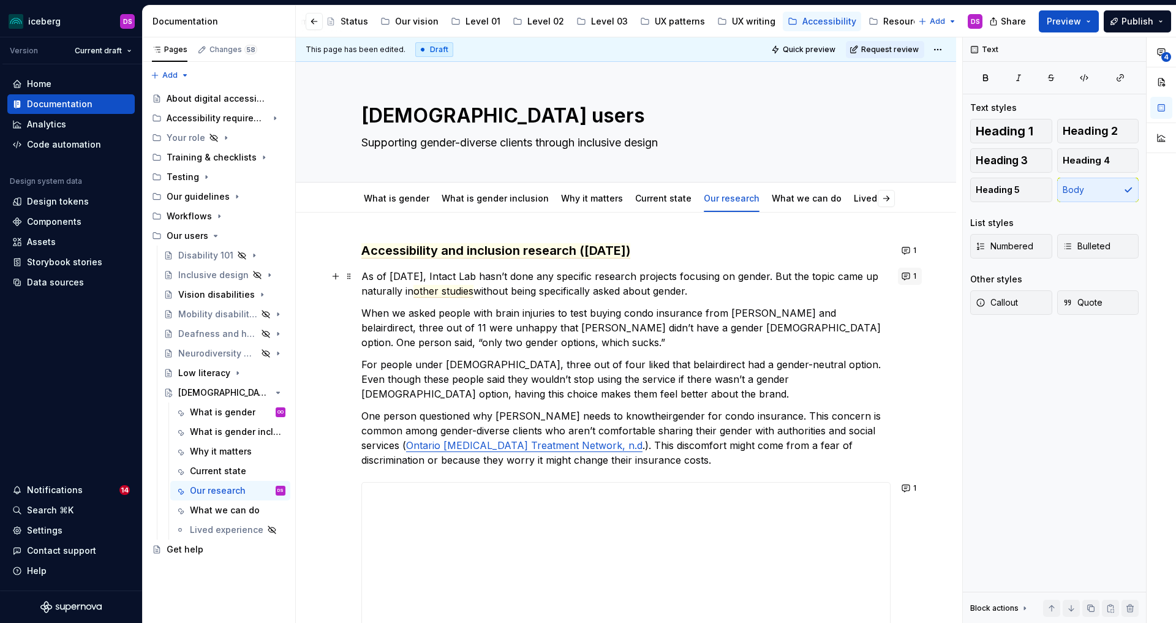
click at [905, 275] on button "1" at bounding box center [910, 276] width 24 height 17
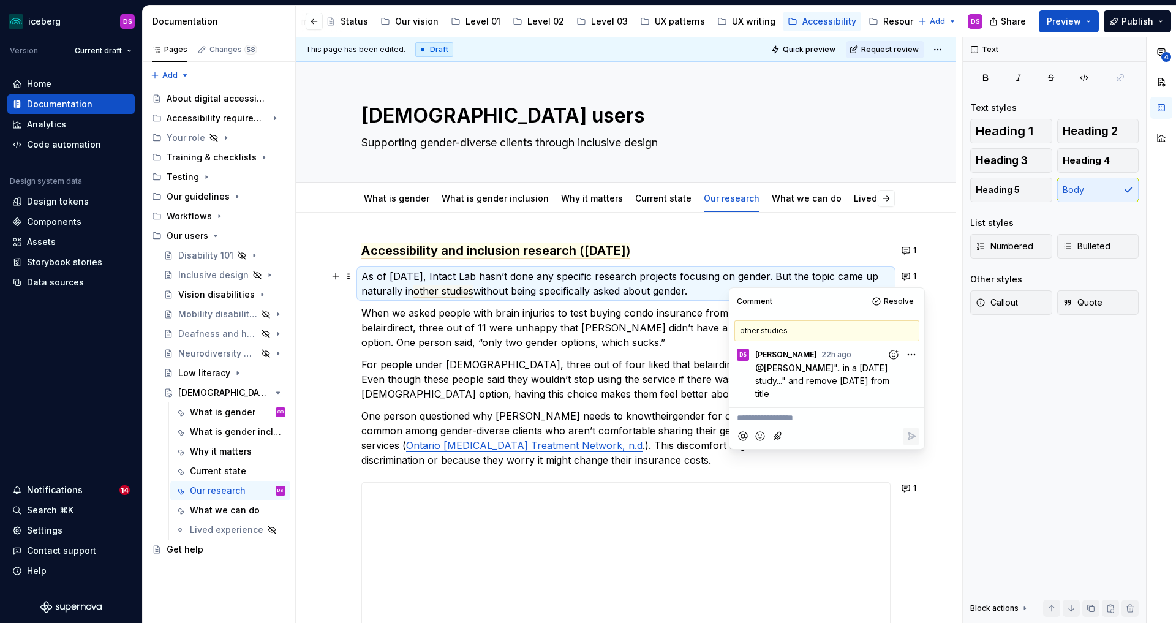
click at [657, 364] on p "For people under 44 years old, three out of four liked that belairdirect had a …" at bounding box center [625, 379] width 529 height 44
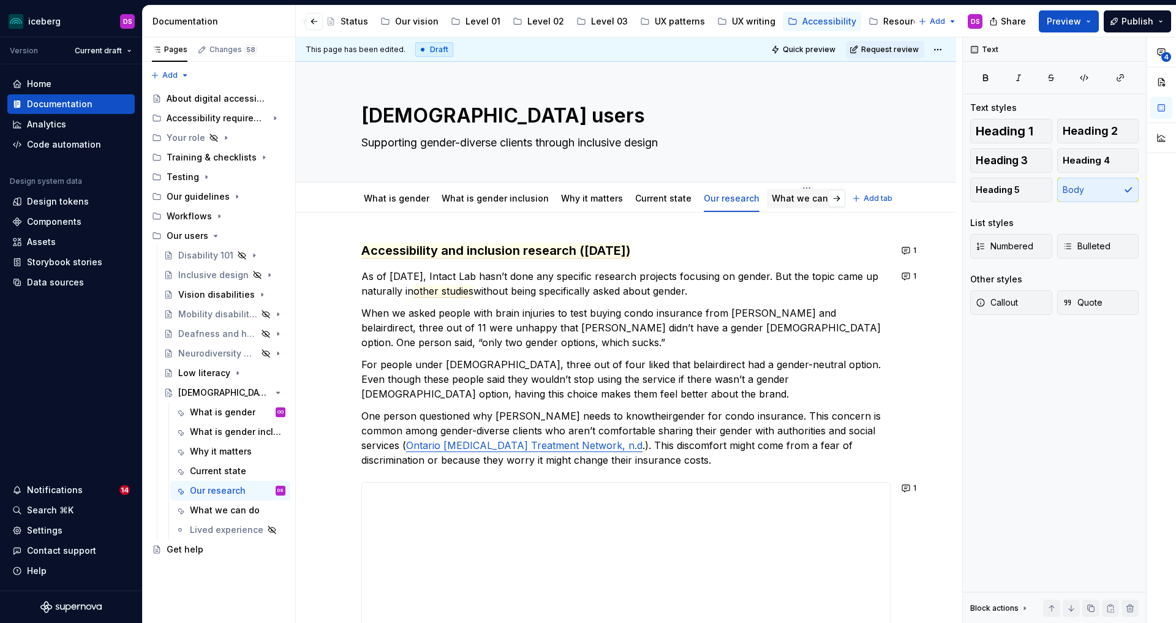
click at [802, 194] on link "What we can do" at bounding box center [807, 198] width 70 height 10
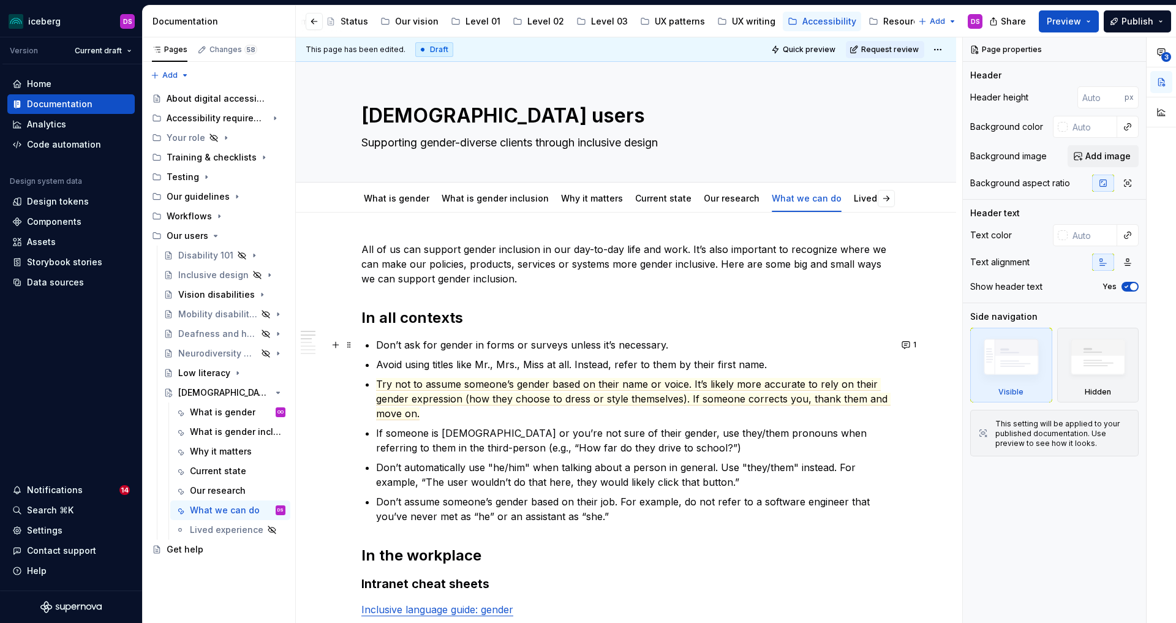
type textarea "*"
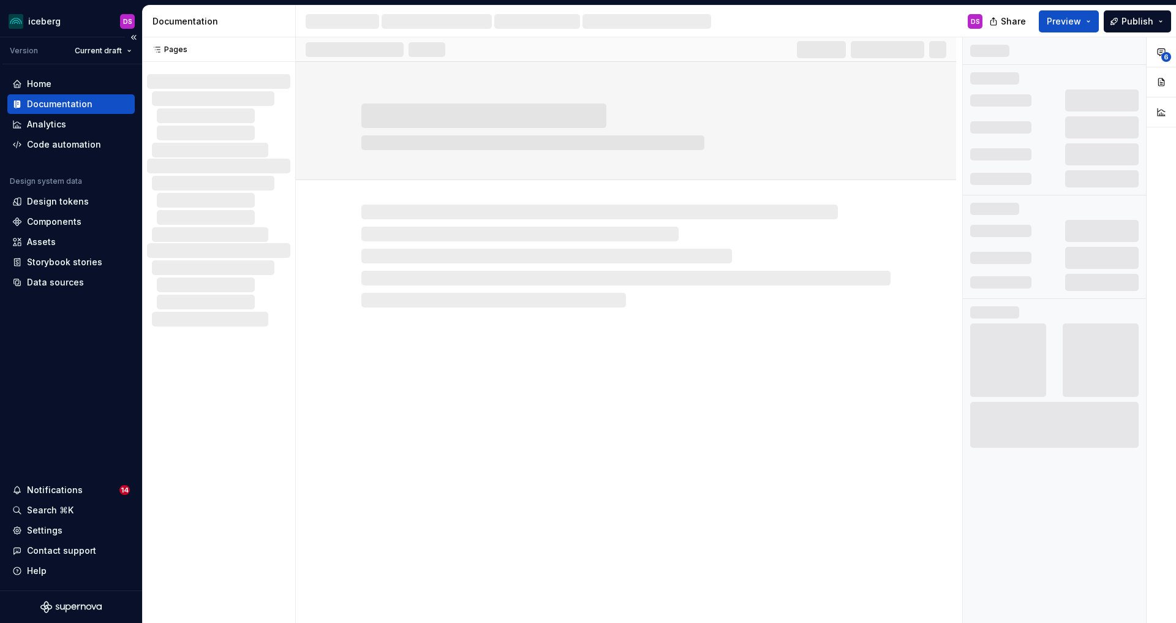
click at [57, 105] on div "Documentation" at bounding box center [60, 104] width 66 height 12
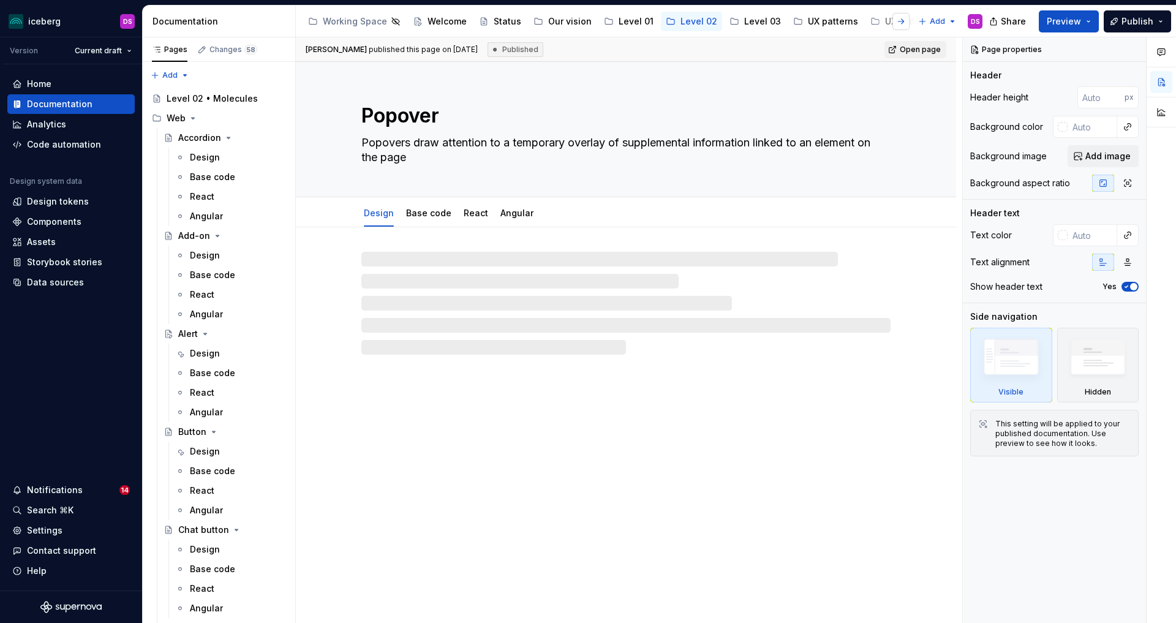
click at [896, 19] on button "button" at bounding box center [900, 21] width 17 height 17
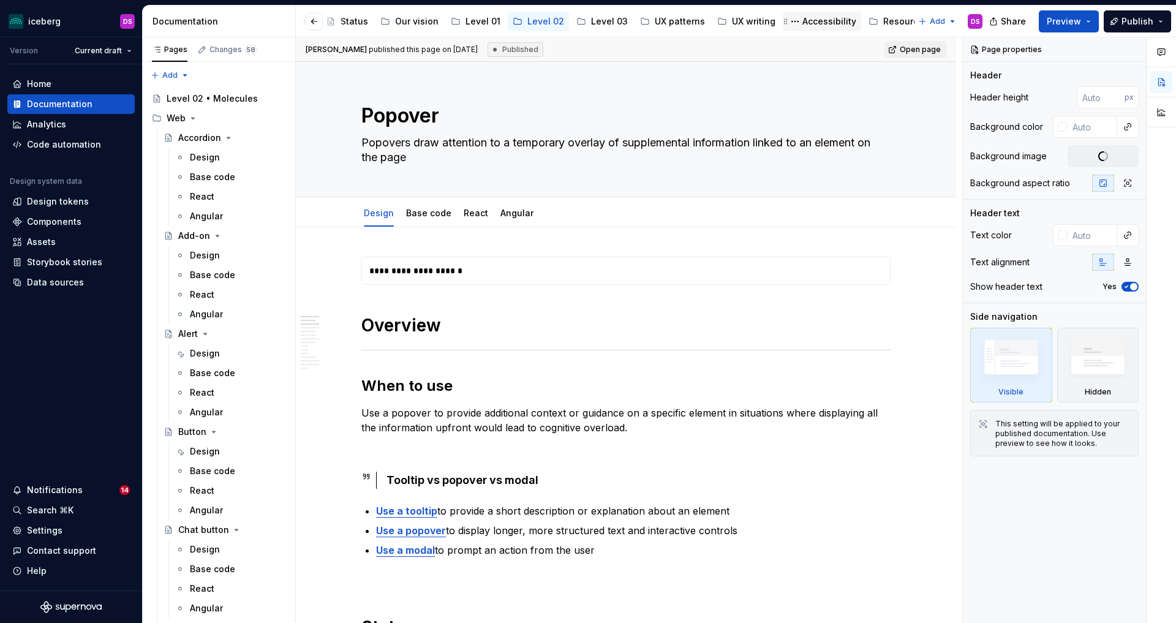
click at [803, 19] on div "Accessibility" at bounding box center [829, 21] width 54 height 12
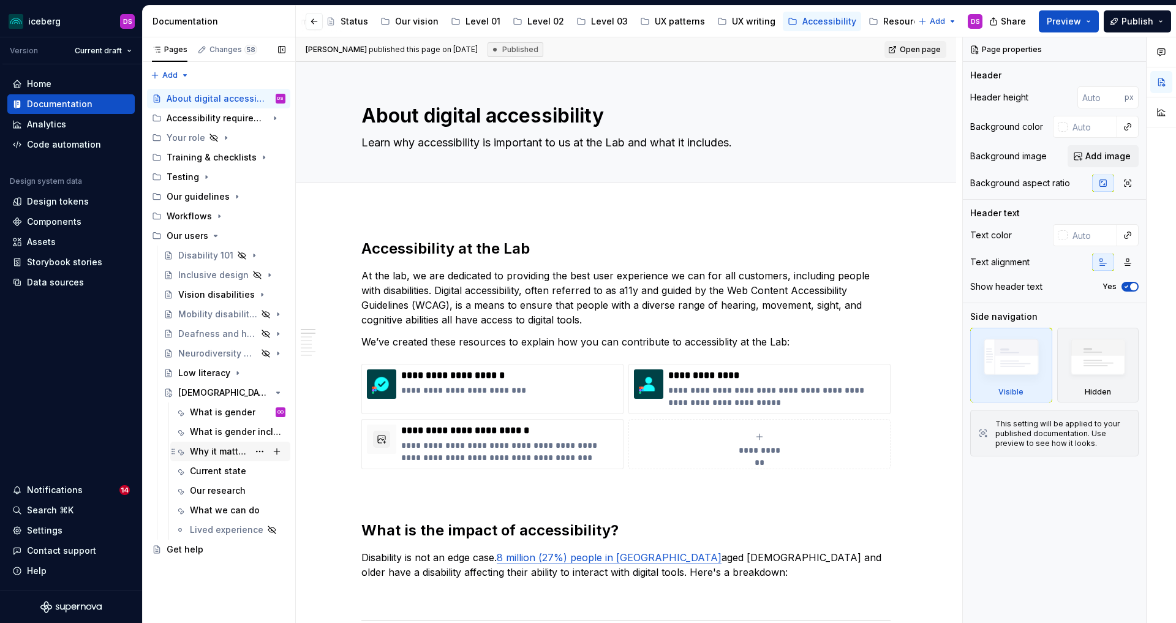
click at [223, 448] on div "Why it matters" at bounding box center [219, 451] width 59 height 12
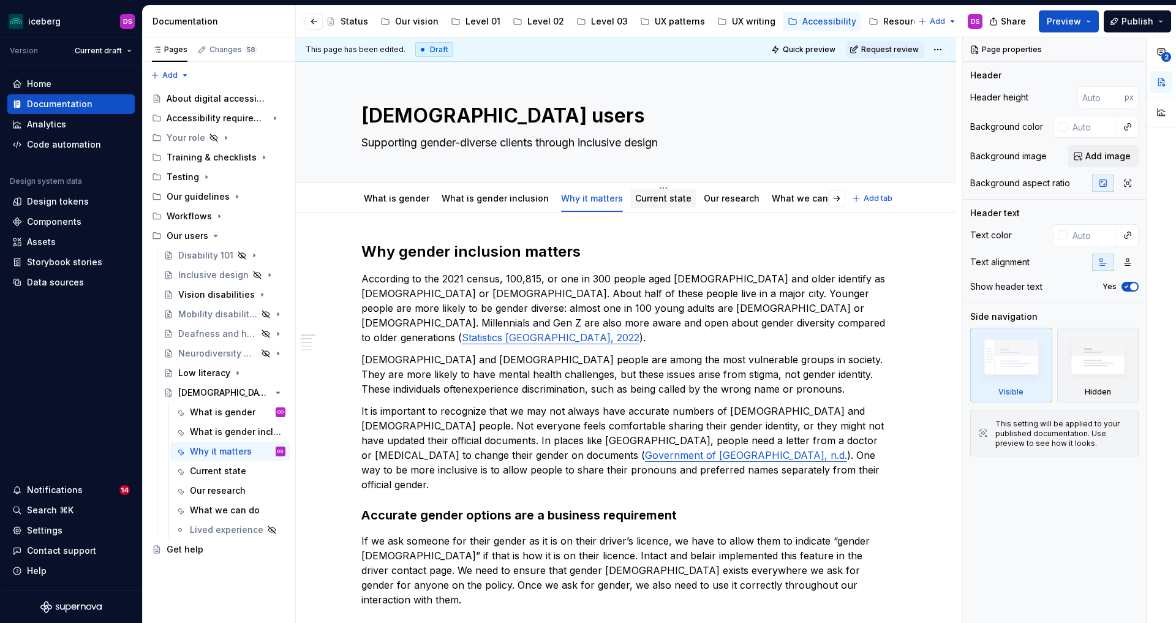
click at [647, 198] on link "Current state" at bounding box center [663, 198] width 56 height 10
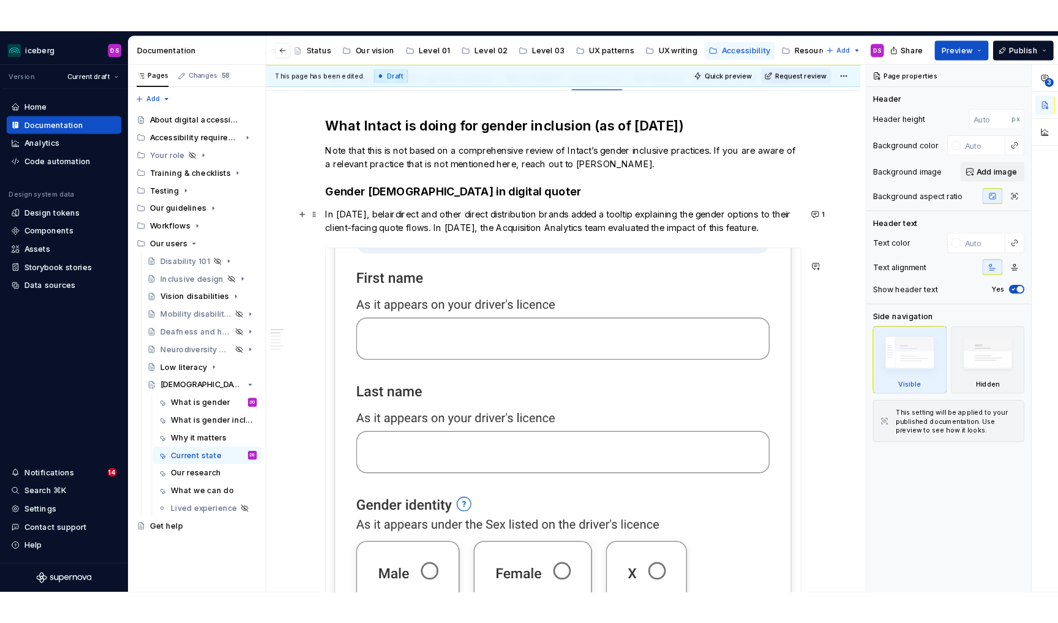
scroll to position [96, 0]
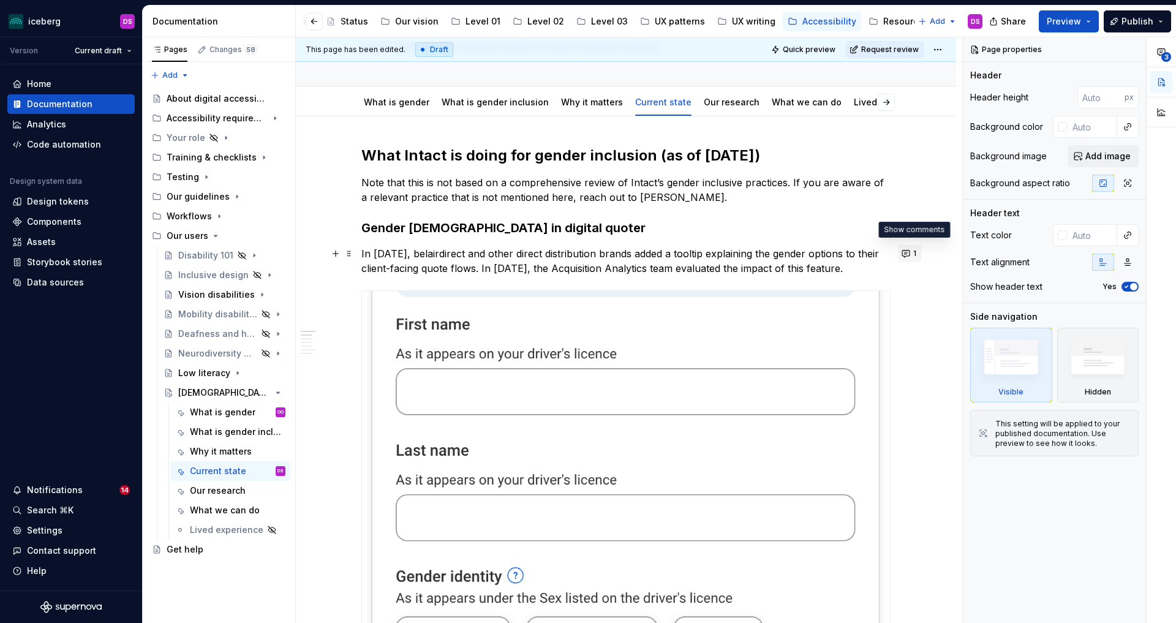
click at [905, 255] on button "1" at bounding box center [910, 253] width 24 height 17
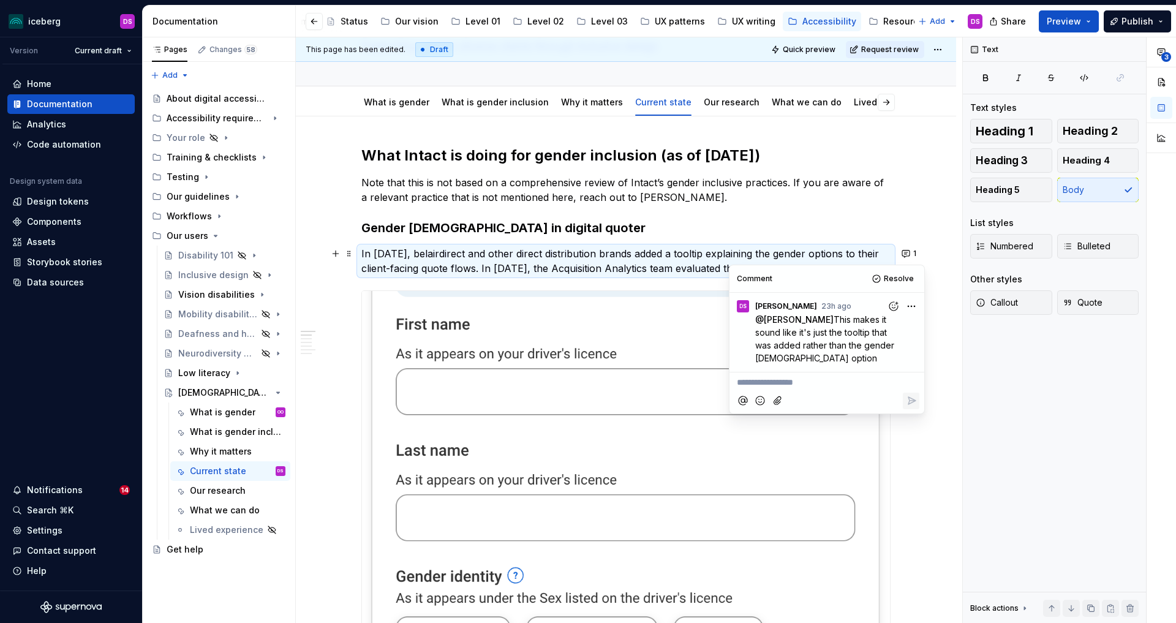
click at [802, 232] on h3 "Gender [DEMOGRAPHIC_DATA] in digital quoter" at bounding box center [625, 227] width 529 height 17
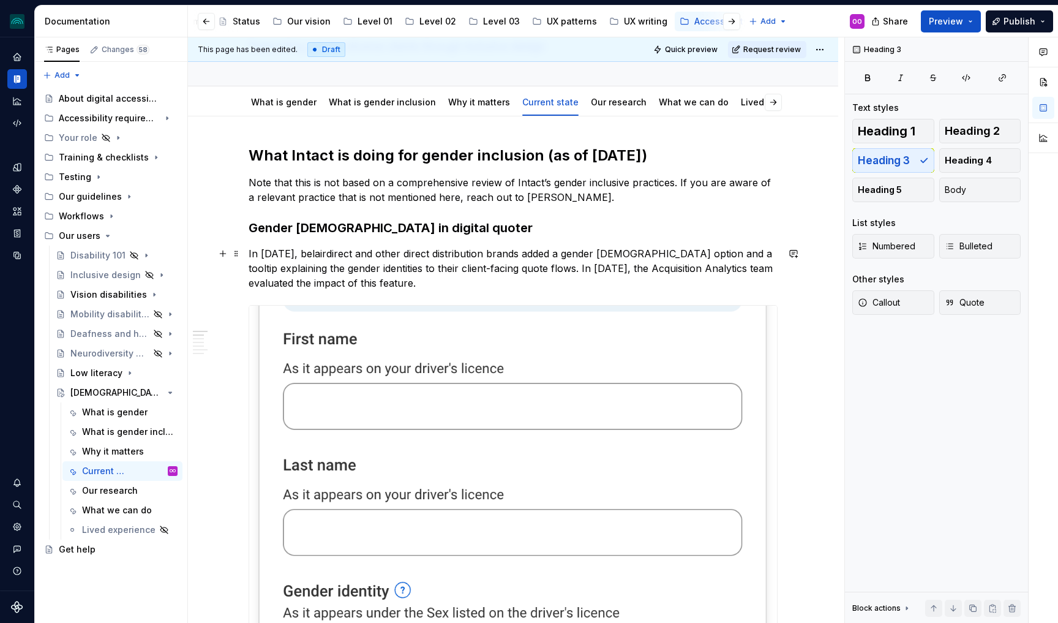
type textarea "*"
